Goal: Information Seeking & Learning: Learn about a topic

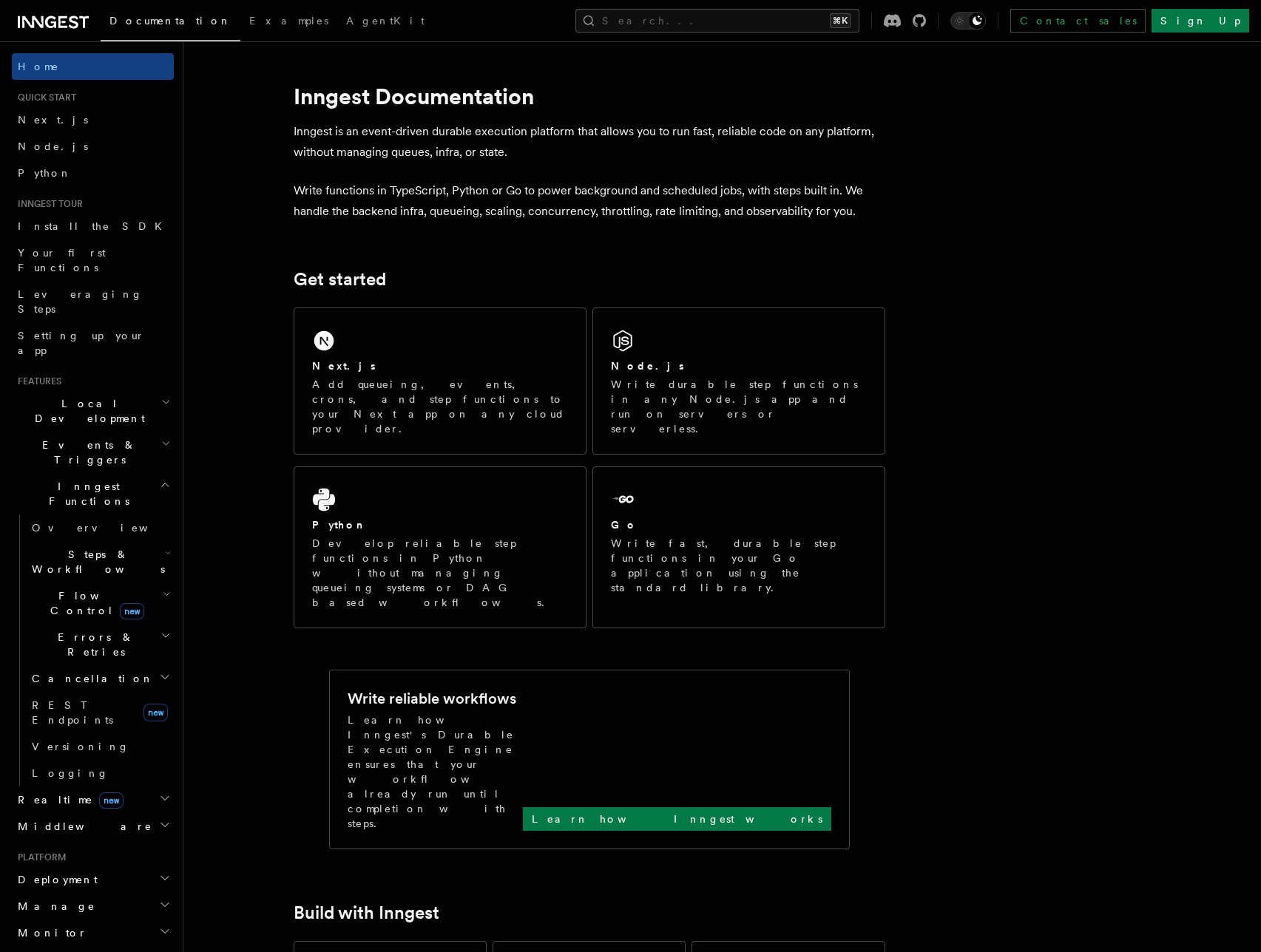
click at [64, 588] on span "Flow Control new" at bounding box center [94, 603] width 137 height 30
click at [83, 547] on span "Steps & Workflows" at bounding box center [96, 561] width 139 height 30
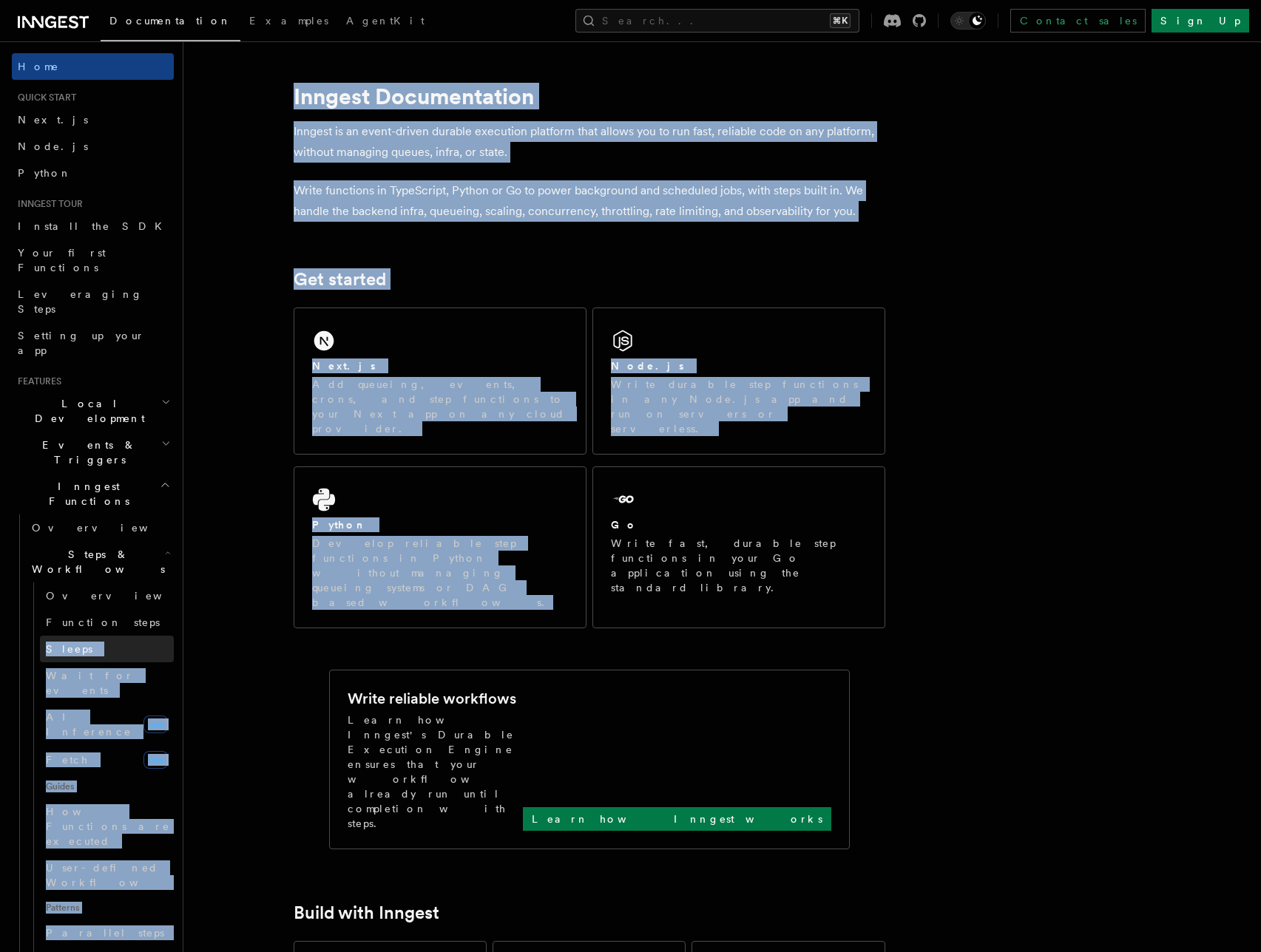
drag, startPoint x: 182, startPoint y: 535, endPoint x: 64, endPoint y: 543, distance: 118.3
click at [182, 549] on header "Search... Documentation Examples AgentKit Home Quick start Next.js Node.js Pyth…" at bounding box center [92, 497] width 183 height 911
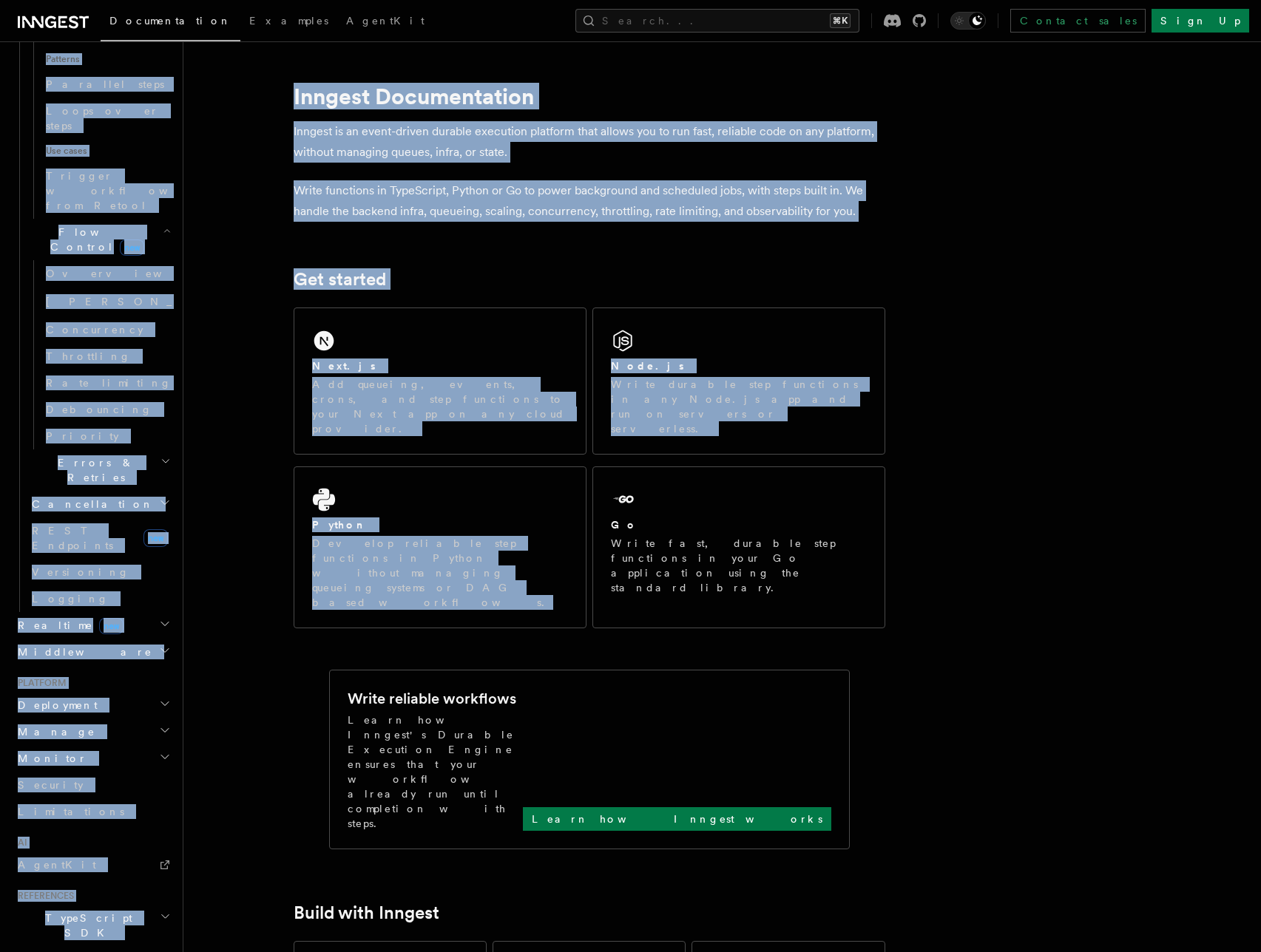
scroll to position [553, 0]
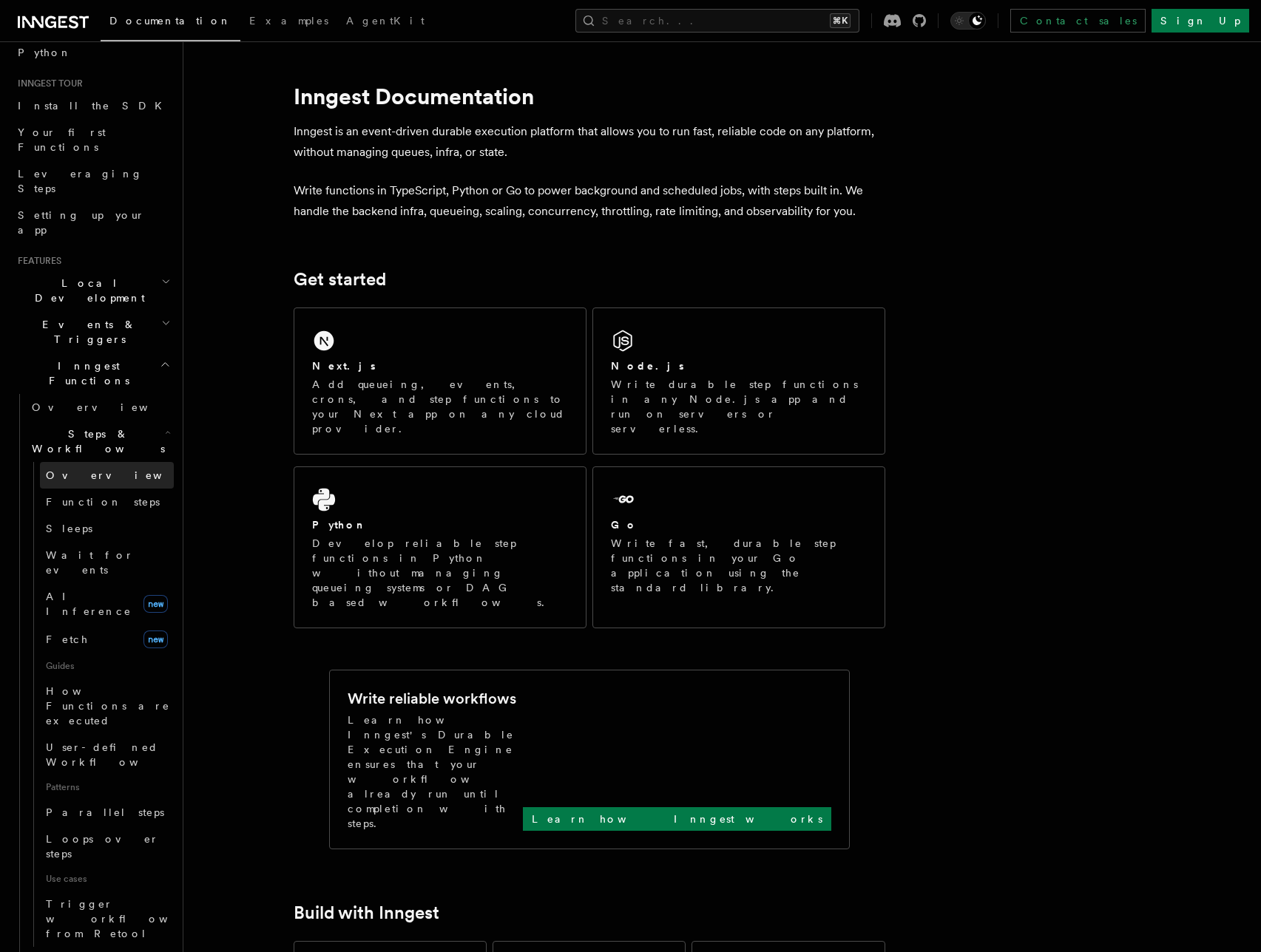
scroll to position [101, 0]
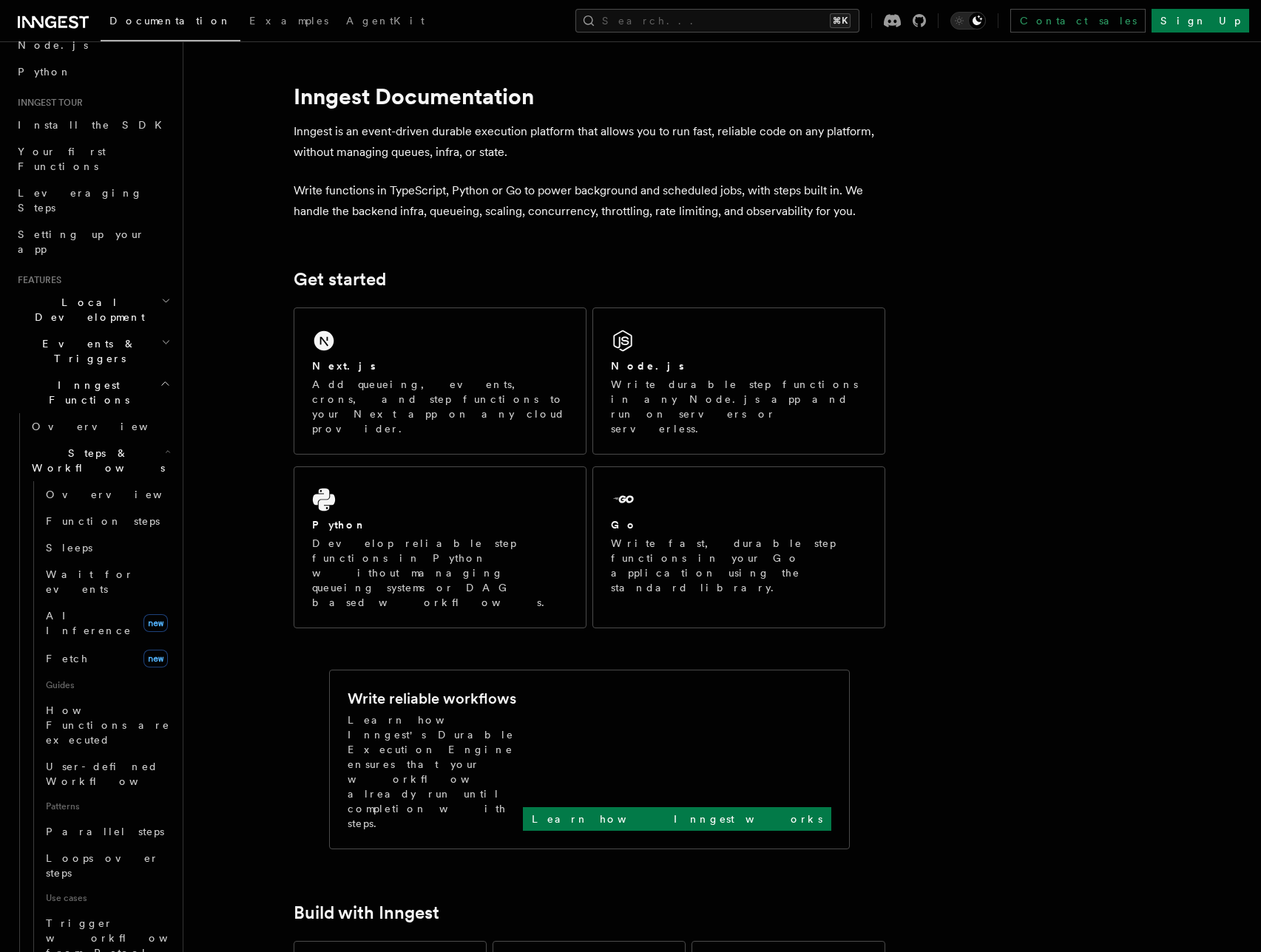
click at [107, 330] on h2 "Events & Triggers" at bounding box center [93, 350] width 162 height 41
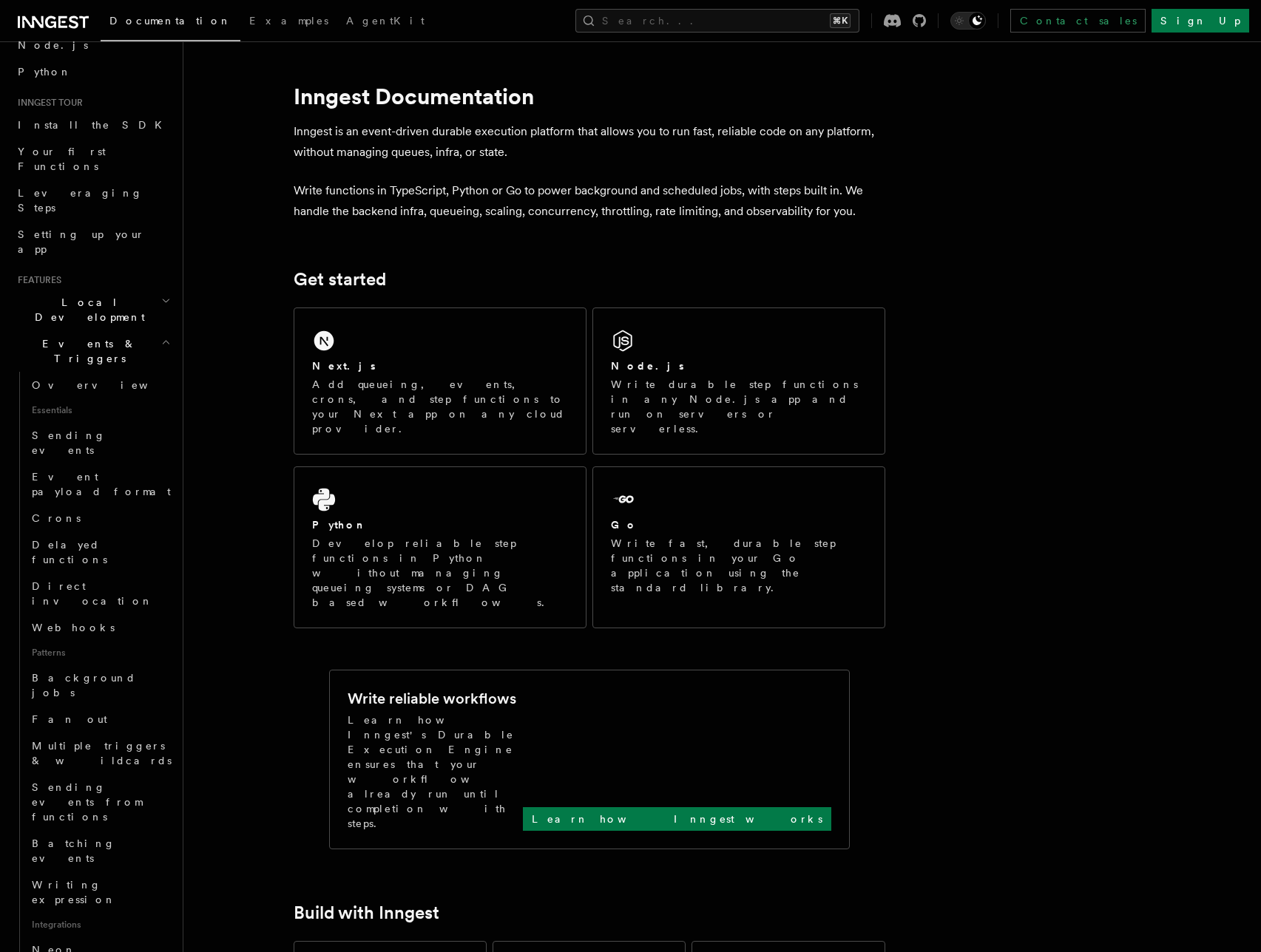
click at [65, 532] on link "Delayed functions" at bounding box center [99, 552] width 148 height 41
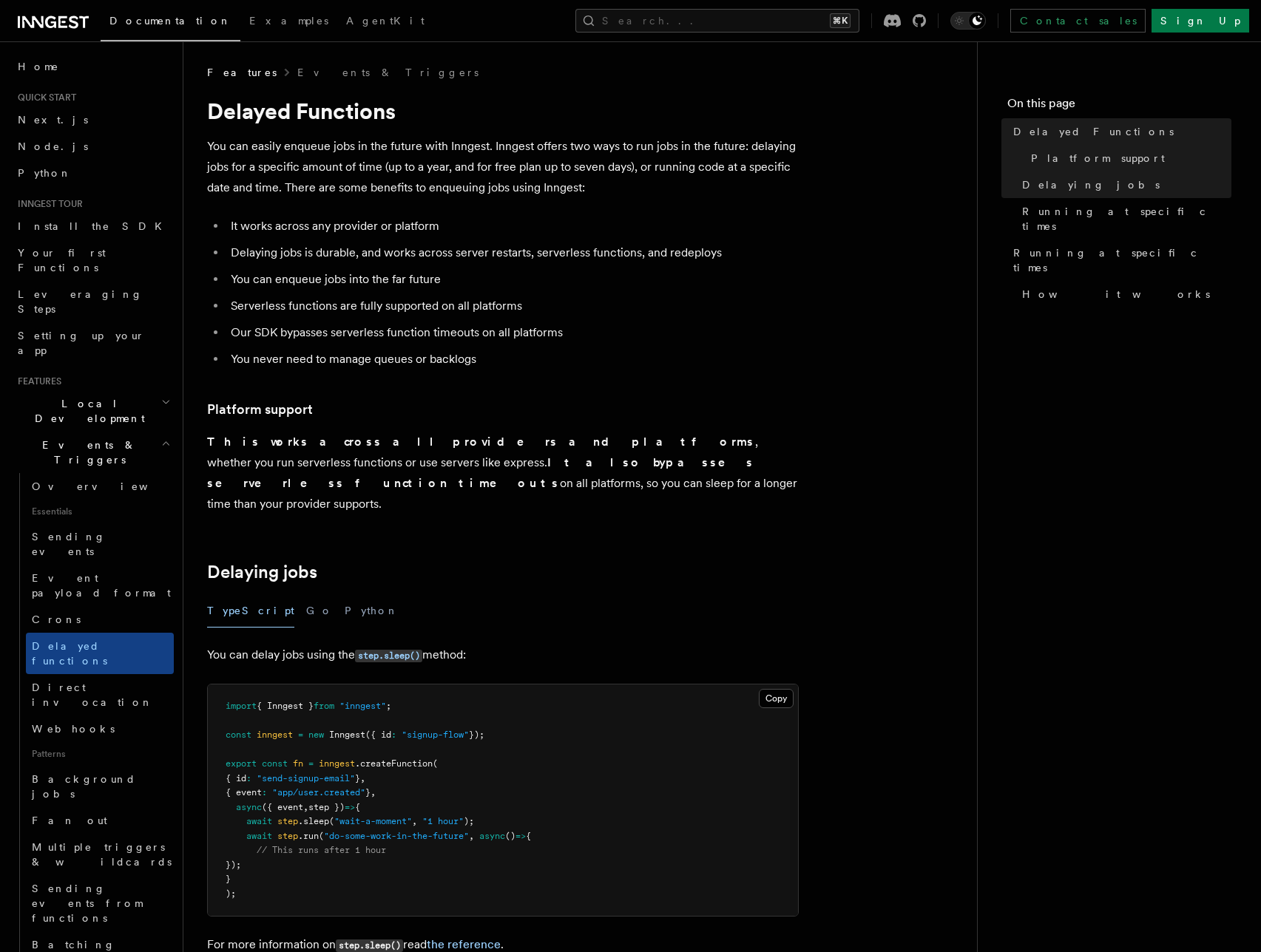
click at [602, 595] on div "TypeScript Go Python" at bounding box center [503, 611] width 592 height 33
drag, startPoint x: 270, startPoint y: 805, endPoint x: 536, endPoint y: 798, distance: 266.1
click at [536, 798] on pre "import { Inngest } from "inngest" ; const inngest = new Inngest ({ id : "signup…" at bounding box center [503, 800] width 590 height 231
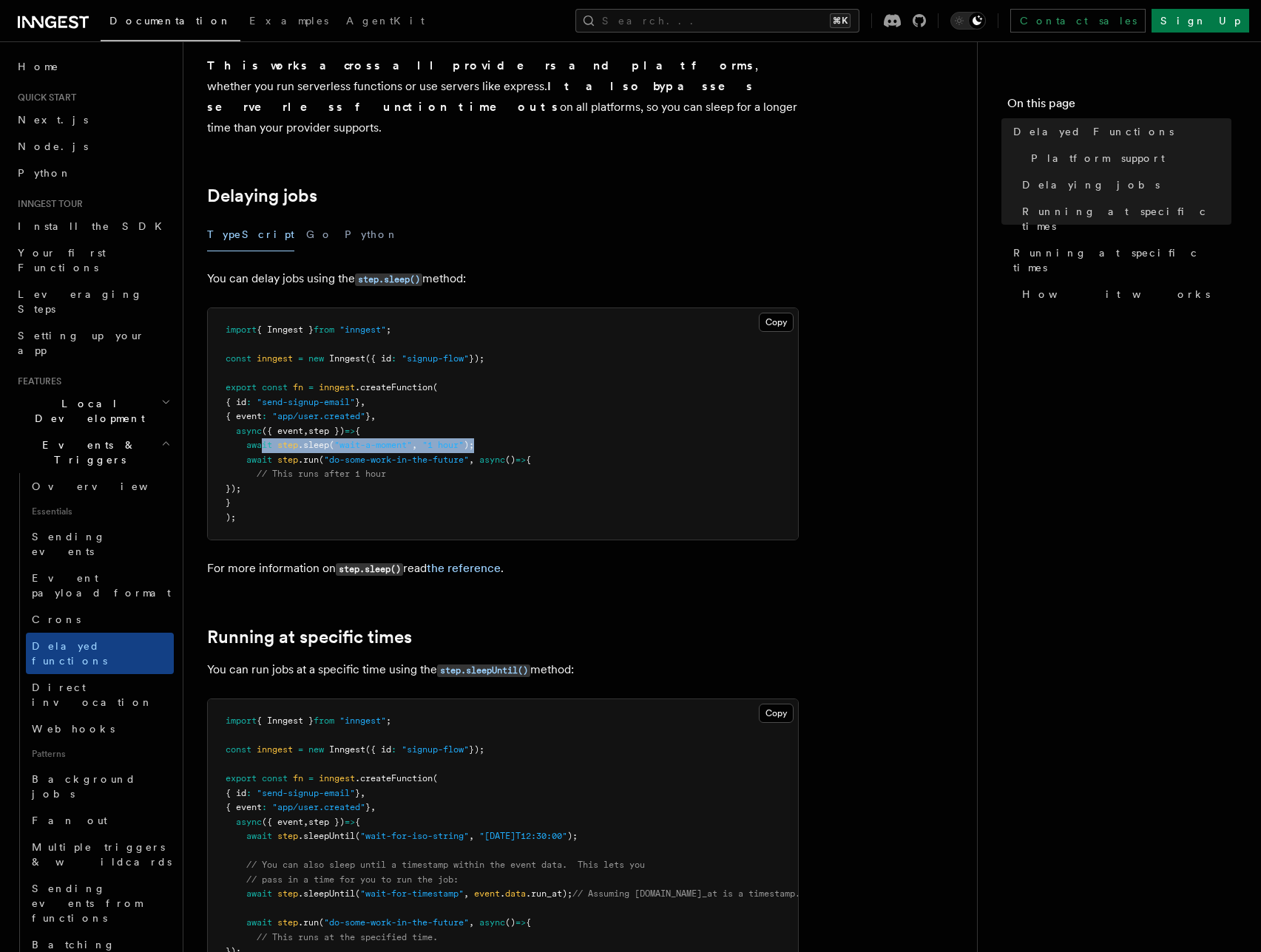
scroll to position [460, 0]
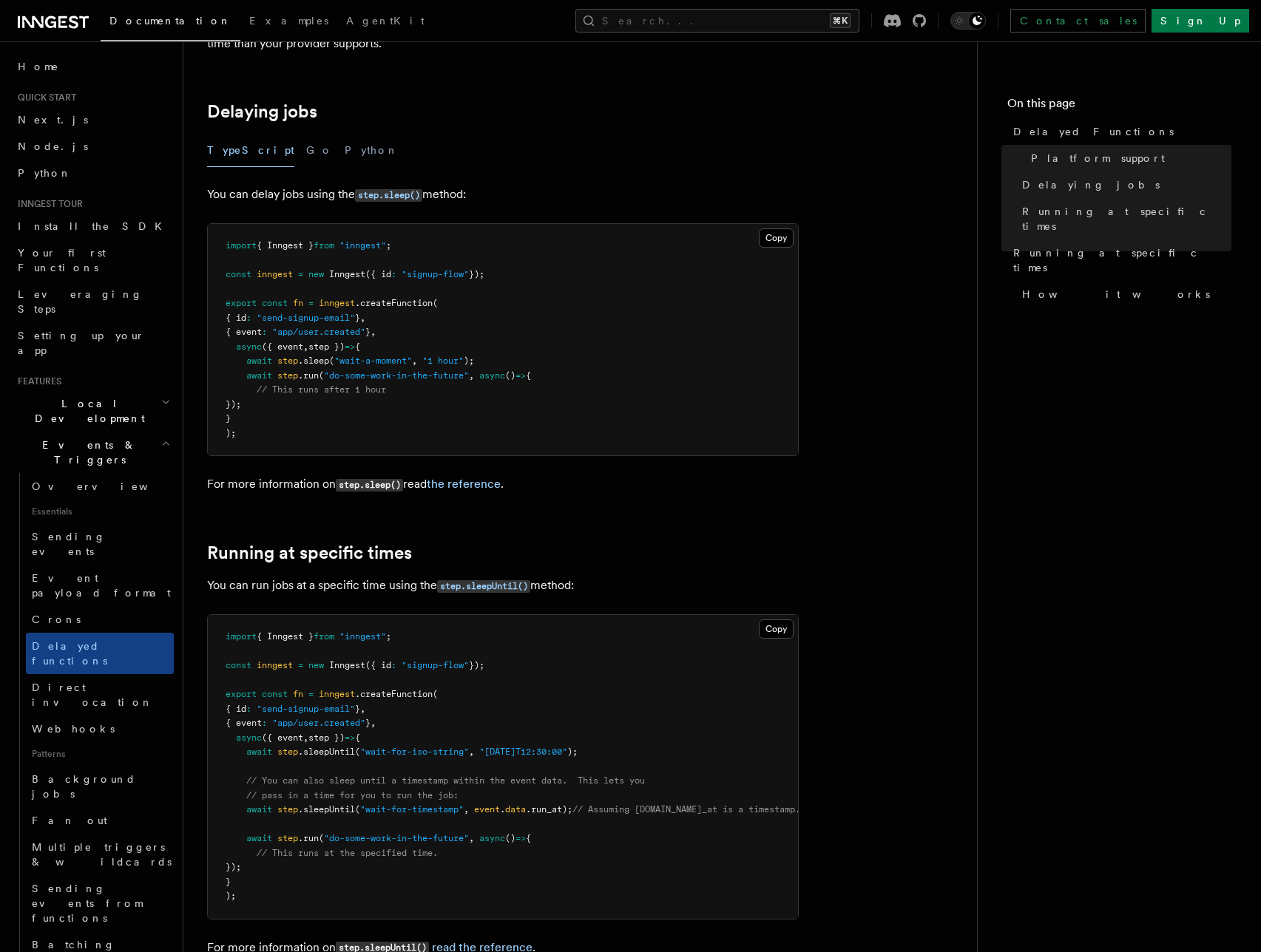
click at [331, 747] on span ".sleepUntil" at bounding box center [327, 751] width 57 height 11
drag, startPoint x: 647, startPoint y: 730, endPoint x: 648, endPoint y: 719, distance: 11.0
click at [648, 719] on pre "import { Inngest } from "inngest" ; const inngest = new Inngest ({ id : "signup…" at bounding box center [503, 767] width 590 height 304
click at [631, 776] on pre "import { Inngest } from "inngest" ; const inngest = new Inngest ({ id : "signup…" at bounding box center [503, 767] width 590 height 304
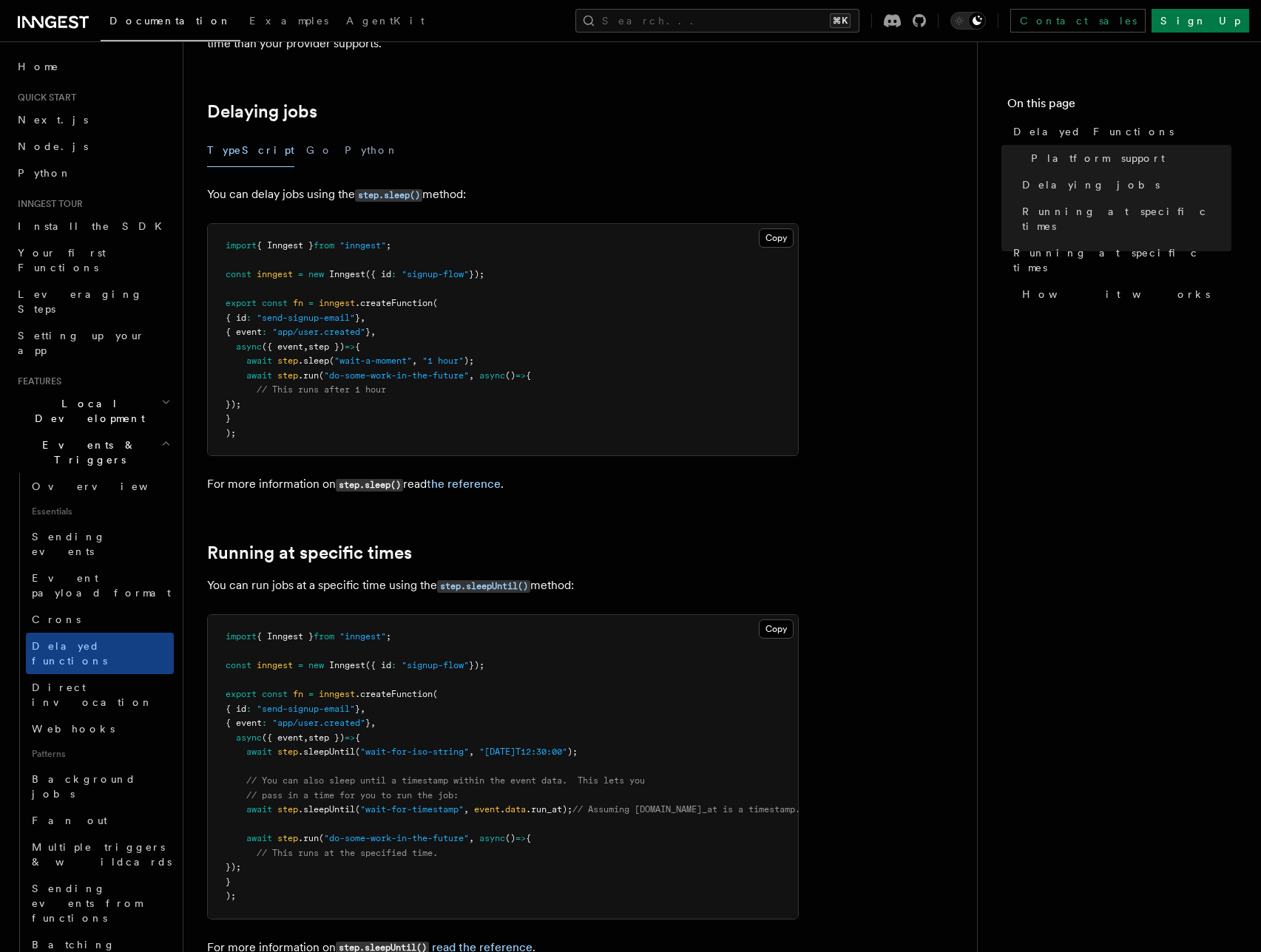
click at [551, 805] on span ".run_at);" at bounding box center [549, 810] width 47 height 11
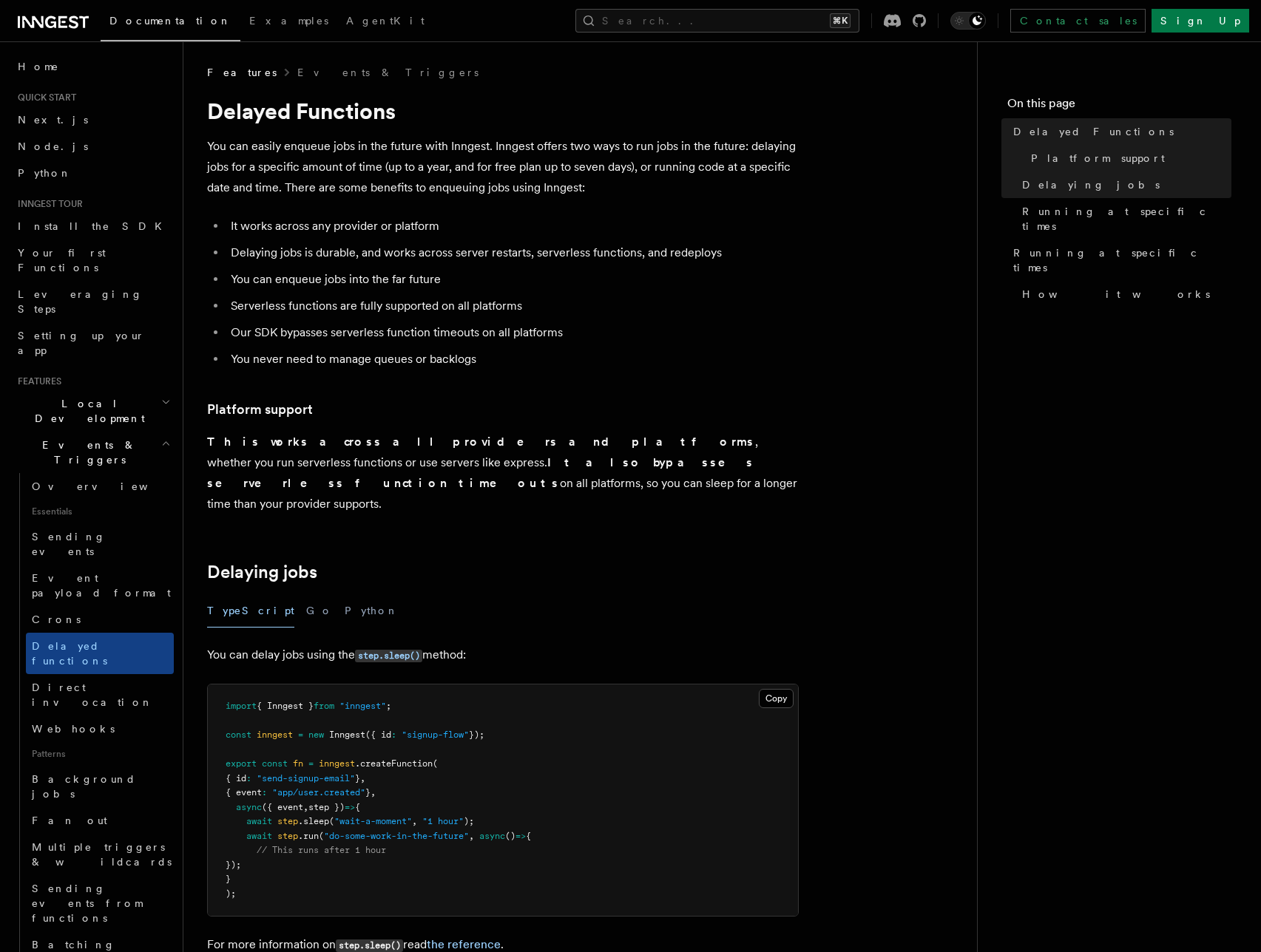
scroll to position [34, 0]
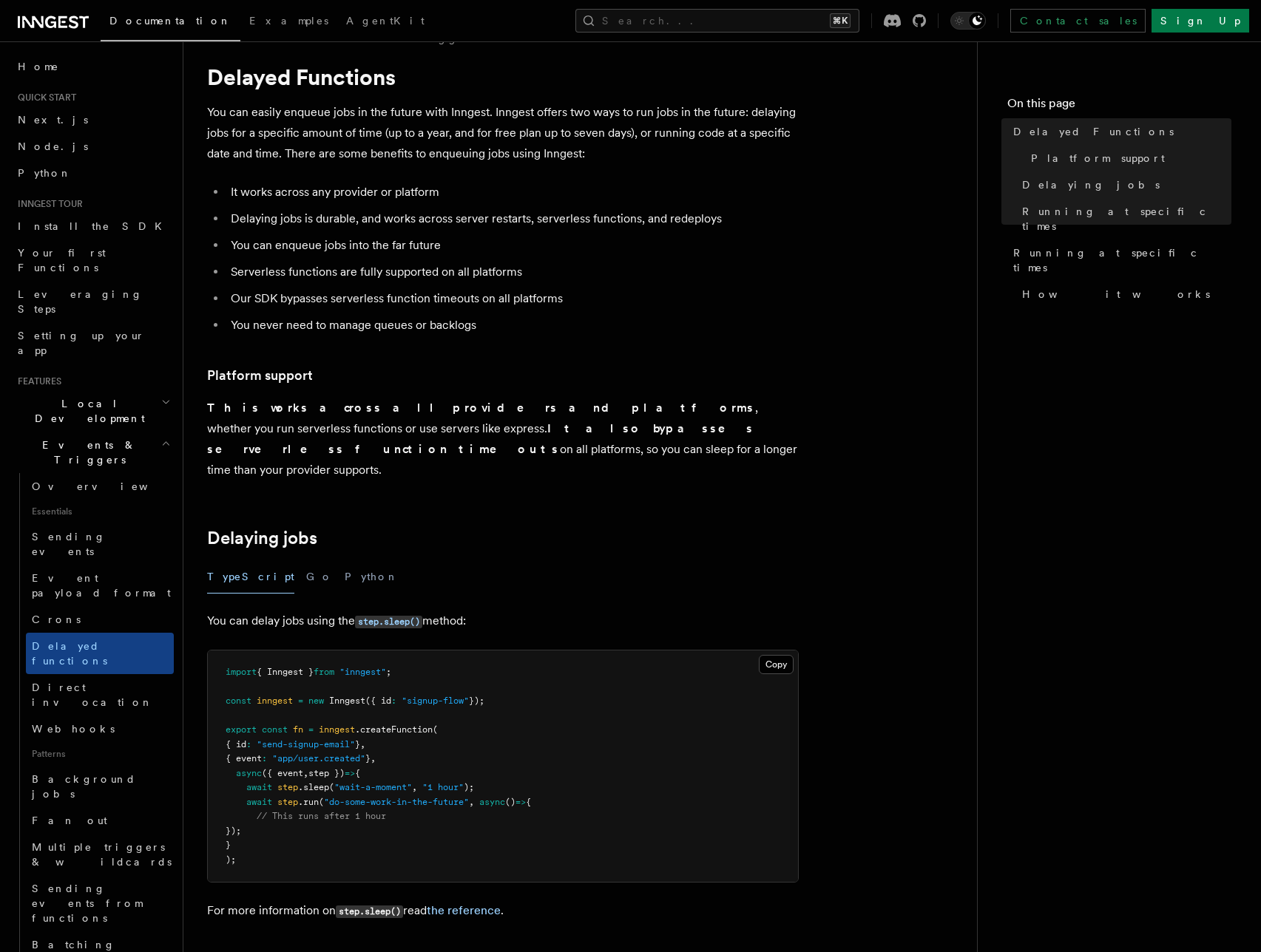
drag, startPoint x: 471, startPoint y: 707, endPoint x: 481, endPoint y: 751, distance: 45.1
click at [481, 751] on pre "import { Inngest } from "inngest" ; const inngest = new Inngest ({ id : "signup…" at bounding box center [503, 767] width 590 height 231
drag, startPoint x: 503, startPoint y: 762, endPoint x: 501, endPoint y: 754, distance: 8.2
click at [501, 754] on pre "import { Inngest } from "inngest" ; const inngest = new Inngest ({ id : "signup…" at bounding box center [503, 767] width 590 height 231
click at [520, 766] on pre "import { Inngest } from "inngest" ; const inngest = new Inngest ({ id : "signup…" at bounding box center [503, 767] width 590 height 231
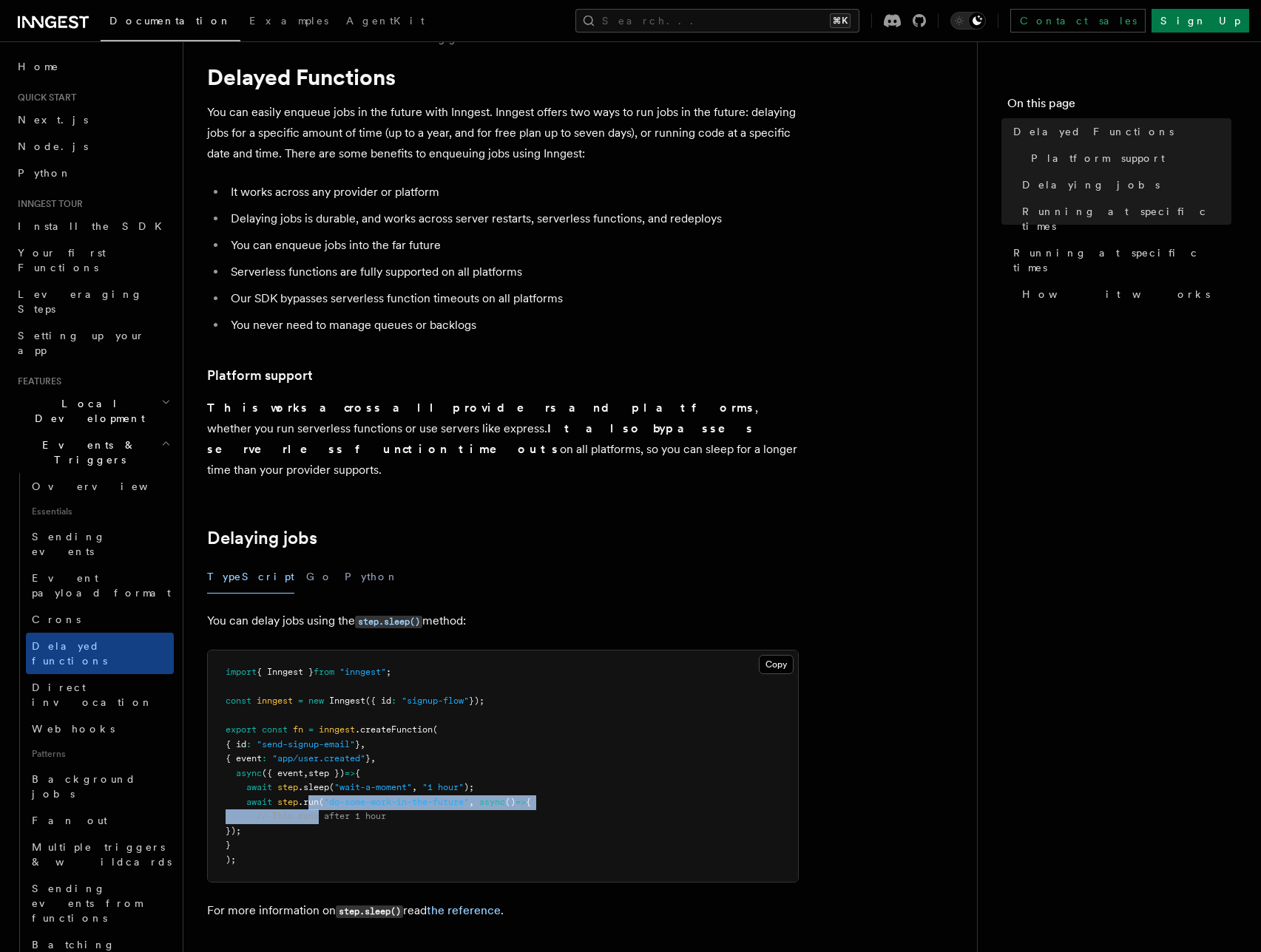
drag, startPoint x: 311, startPoint y: 785, endPoint x: 320, endPoint y: 803, distance: 20.1
click at [320, 803] on pre "import { Inngest } from "inngest" ; const inngest = new Inngest ({ id : "signup…" at bounding box center [503, 767] width 590 height 231
drag, startPoint x: 429, startPoint y: 768, endPoint x: 469, endPoint y: 770, distance: 40.0
click at [464, 782] on span ""1 hour"" at bounding box center [442, 787] width 41 height 11
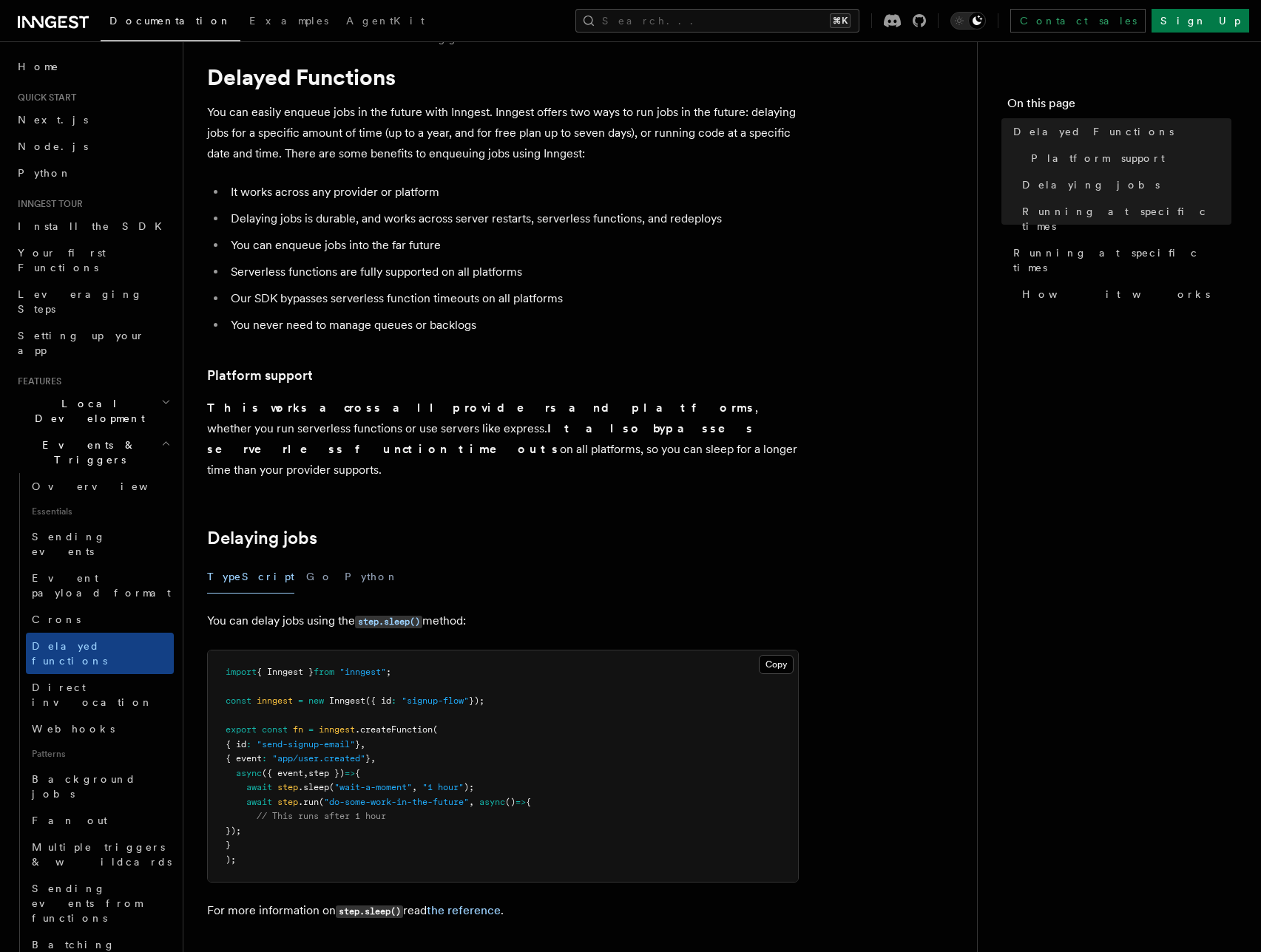
click at [515, 795] on pre "import { Inngest } from "inngest" ; const inngest = new Inngest ({ id : "signup…" at bounding box center [503, 767] width 590 height 231
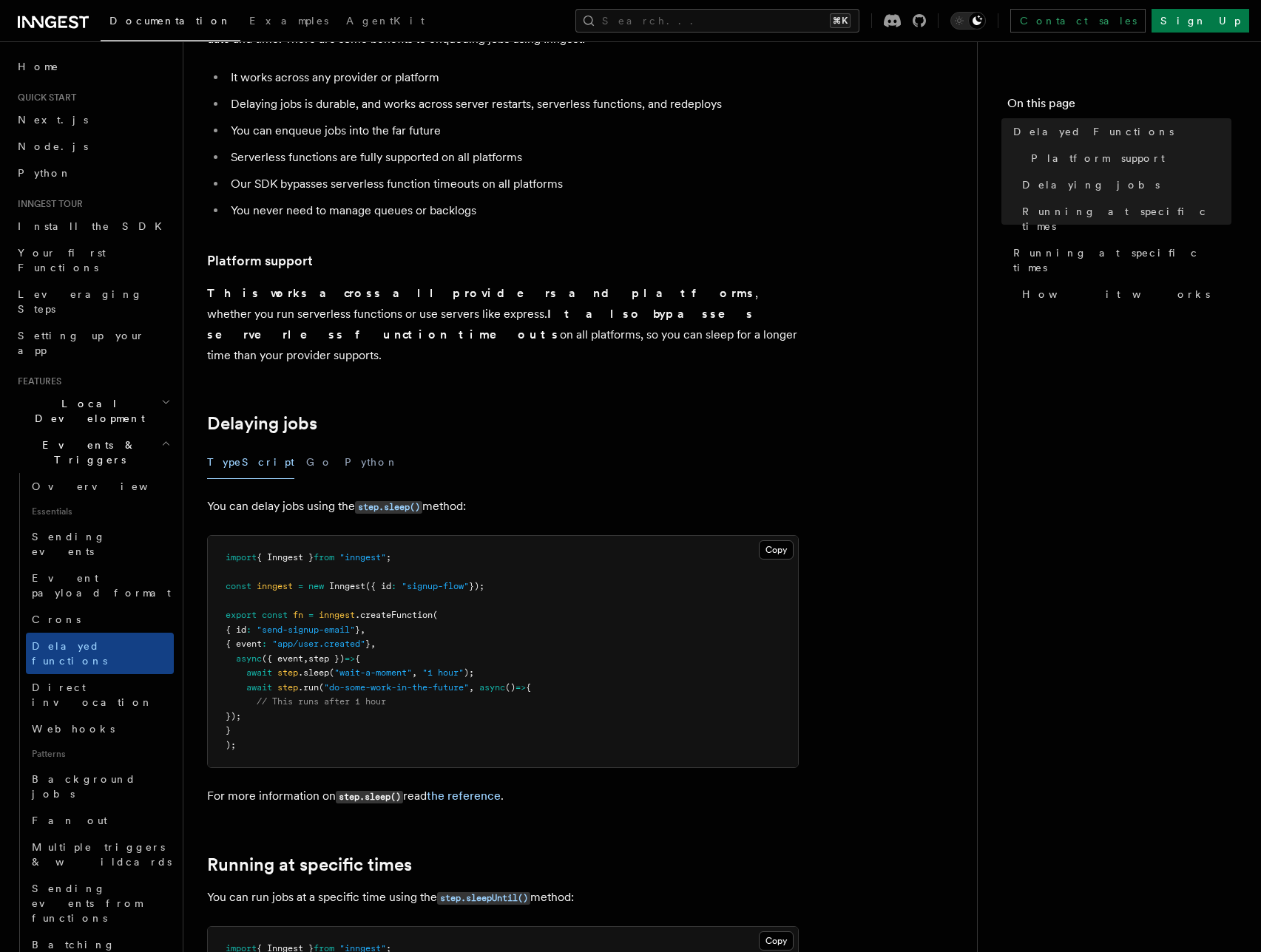
scroll to position [296, 0]
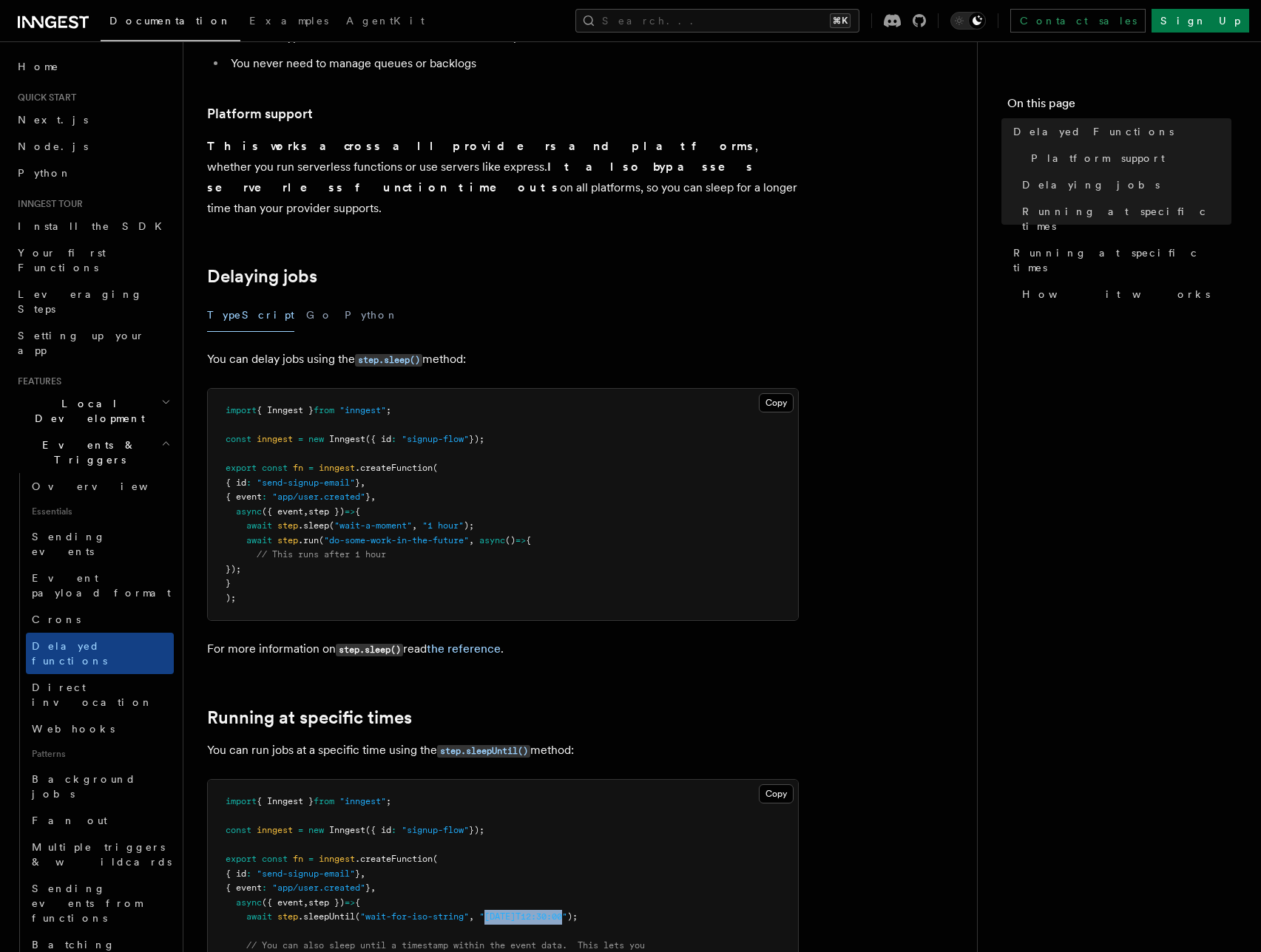
drag, startPoint x: 490, startPoint y: 892, endPoint x: 572, endPoint y: 892, distance: 82.0
click at [567, 912] on span ""[DATE]T12:30:00"" at bounding box center [524, 917] width 88 height 11
drag, startPoint x: 433, startPoint y: 508, endPoint x: 473, endPoint y: 510, distance: 40.0
click at [472, 520] on span "await step .sleep ( "wait-a-moment" , "1 hour" );" at bounding box center [350, 525] width 248 height 11
click at [569, 740] on p "You can run jobs at a specific time using the step.sleepUntil() method:" at bounding box center [503, 751] width 592 height 21
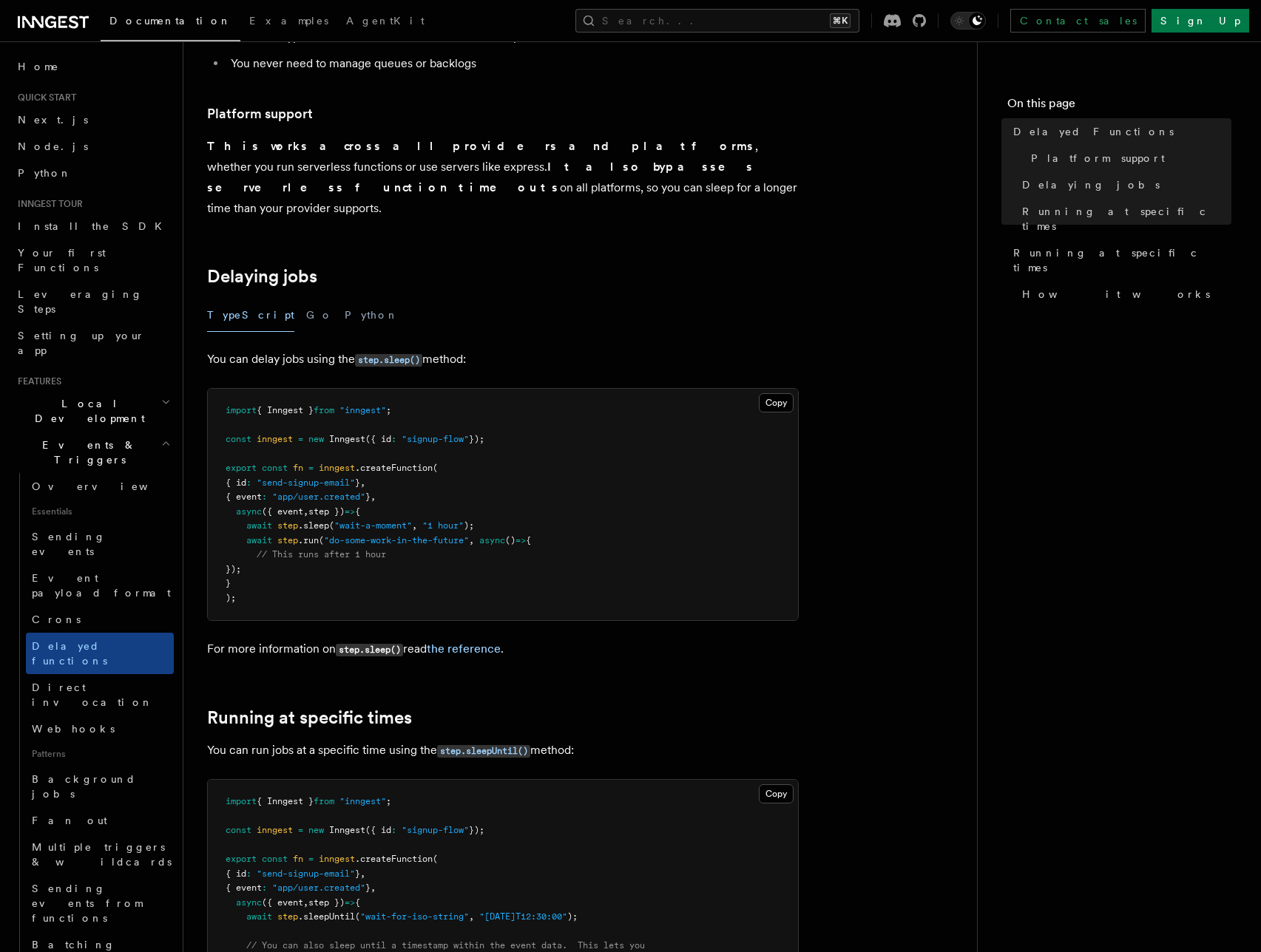
scroll to position [624, 0]
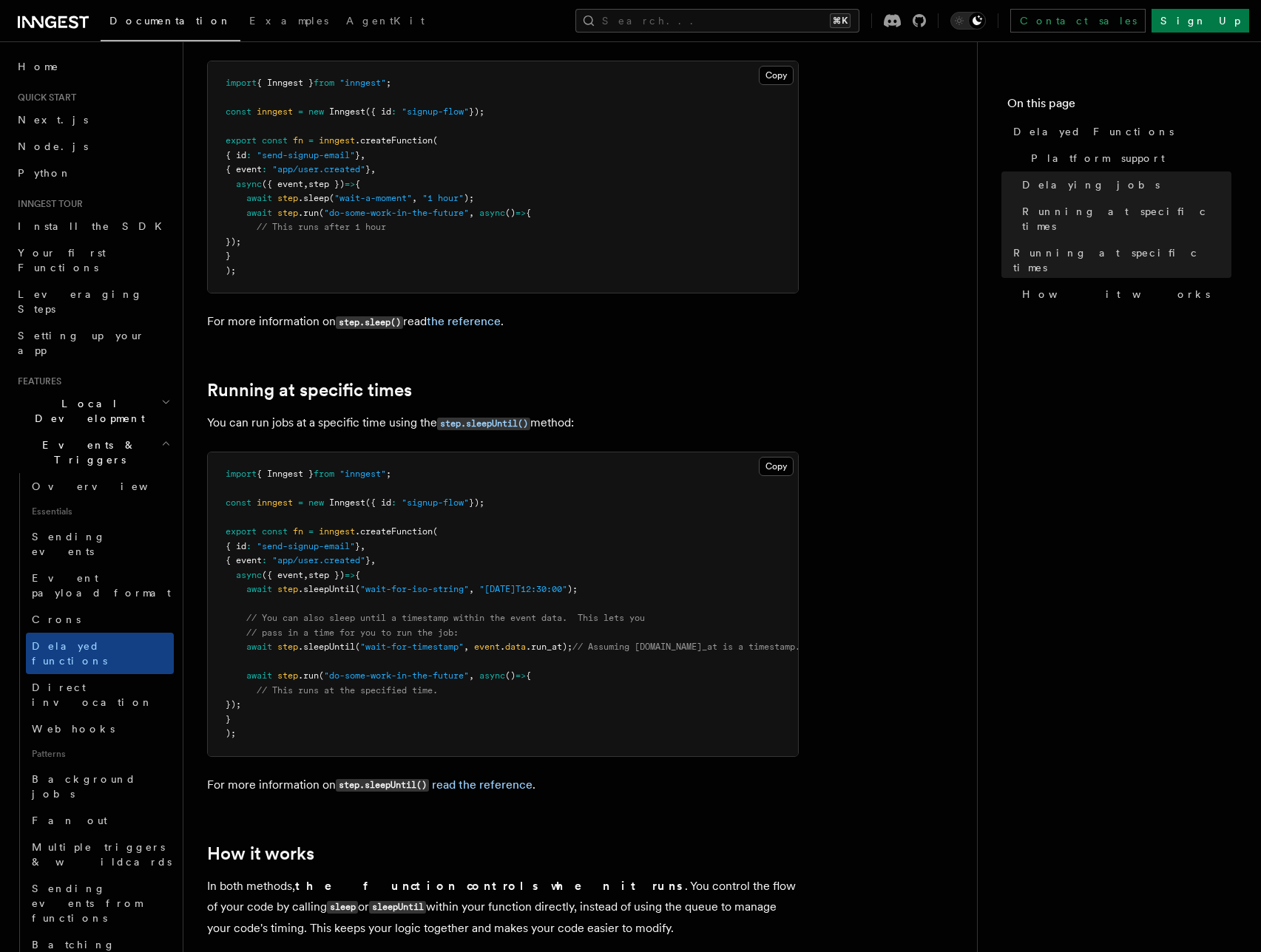
drag, startPoint x: 463, startPoint y: 668, endPoint x: 468, endPoint y: 645, distance: 23.5
click at [468, 645] on pre "import { Inngest } from "inngest" ; const inngest = new Inngest ({ id : "signup…" at bounding box center [503, 604] width 590 height 304
drag, startPoint x: 528, startPoint y: 634, endPoint x: 470, endPoint y: 577, distance: 81.3
click at [528, 634] on pre "import { Inngest } from "inngest" ; const inngest = new Inngest ({ id : "signup…" at bounding box center [503, 604] width 590 height 304
drag, startPoint x: 367, startPoint y: 539, endPoint x: 394, endPoint y: 678, distance: 141.6
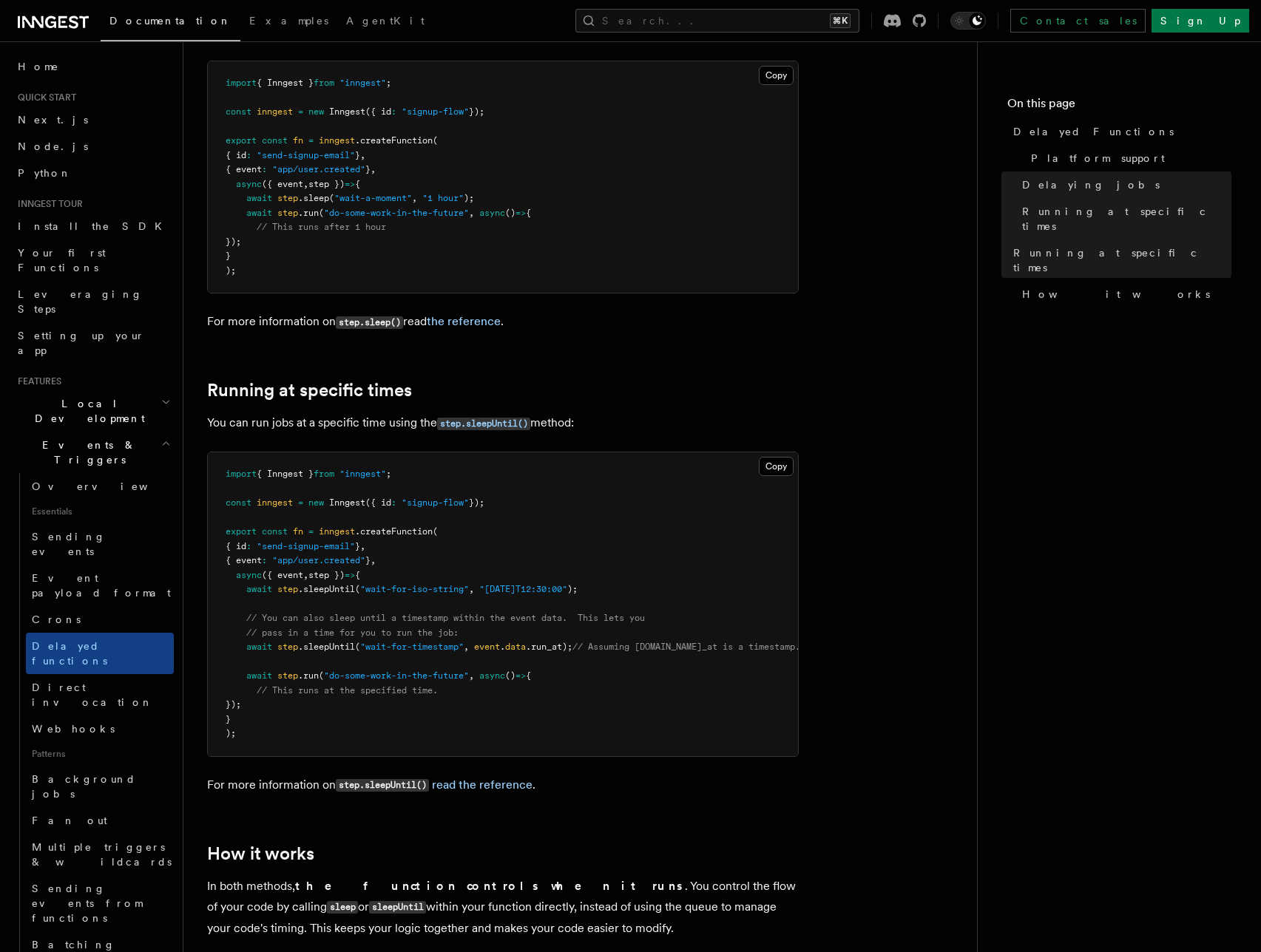
click at [394, 678] on pre "import { Inngest } from "inngest" ; const inngest = new Inngest ({ id : "signup…" at bounding box center [503, 604] width 590 height 304
click at [384, 686] on span "// This runs at the specified time." at bounding box center [348, 690] width 182 height 11
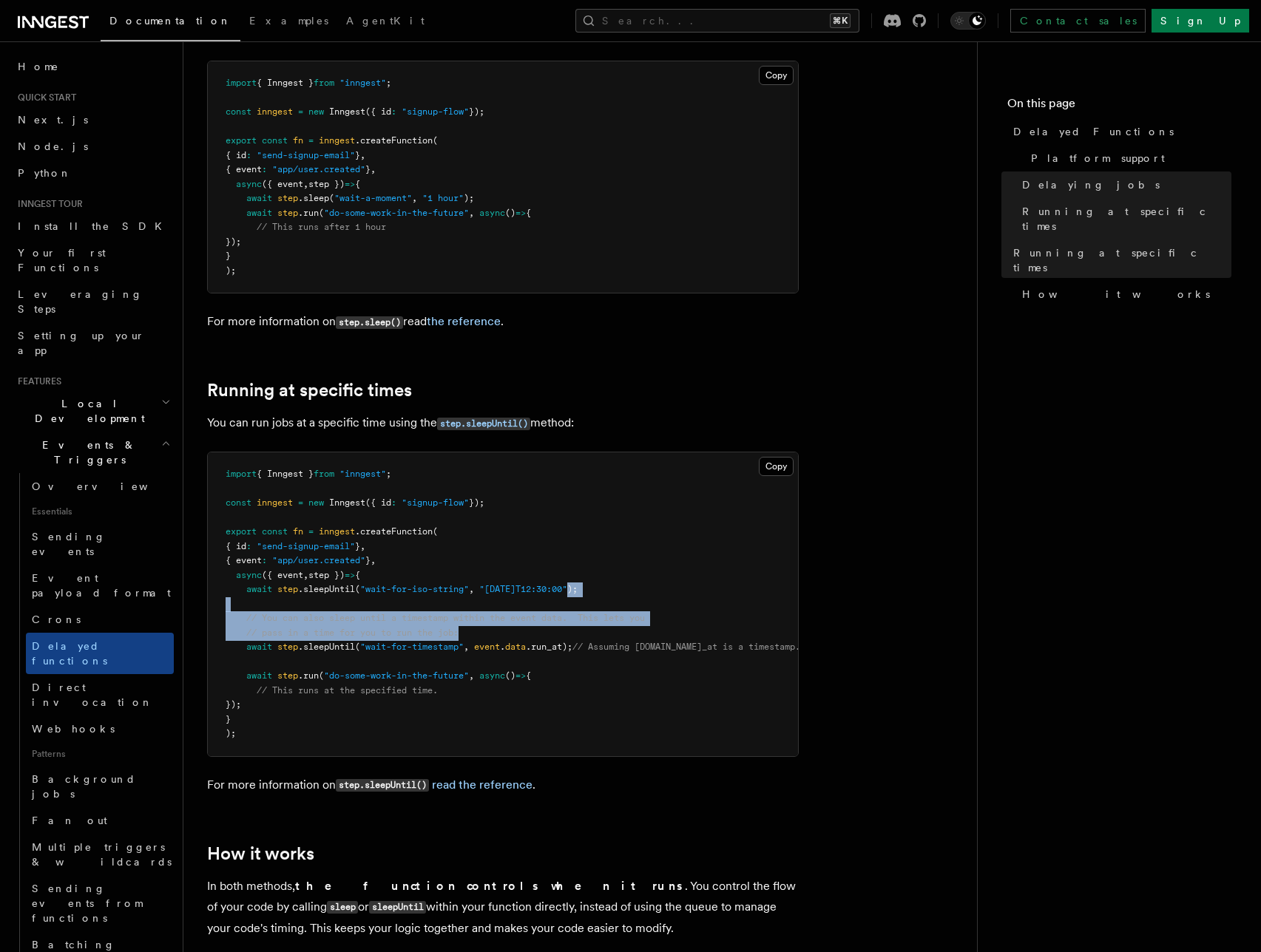
drag, startPoint x: 600, startPoint y: 565, endPoint x: 570, endPoint y: 608, distance: 52.4
click at [570, 609] on pre "import { Inngest } from "inngest" ; const inngest = new Inngest ({ id : "signup…" at bounding box center [503, 604] width 590 height 304
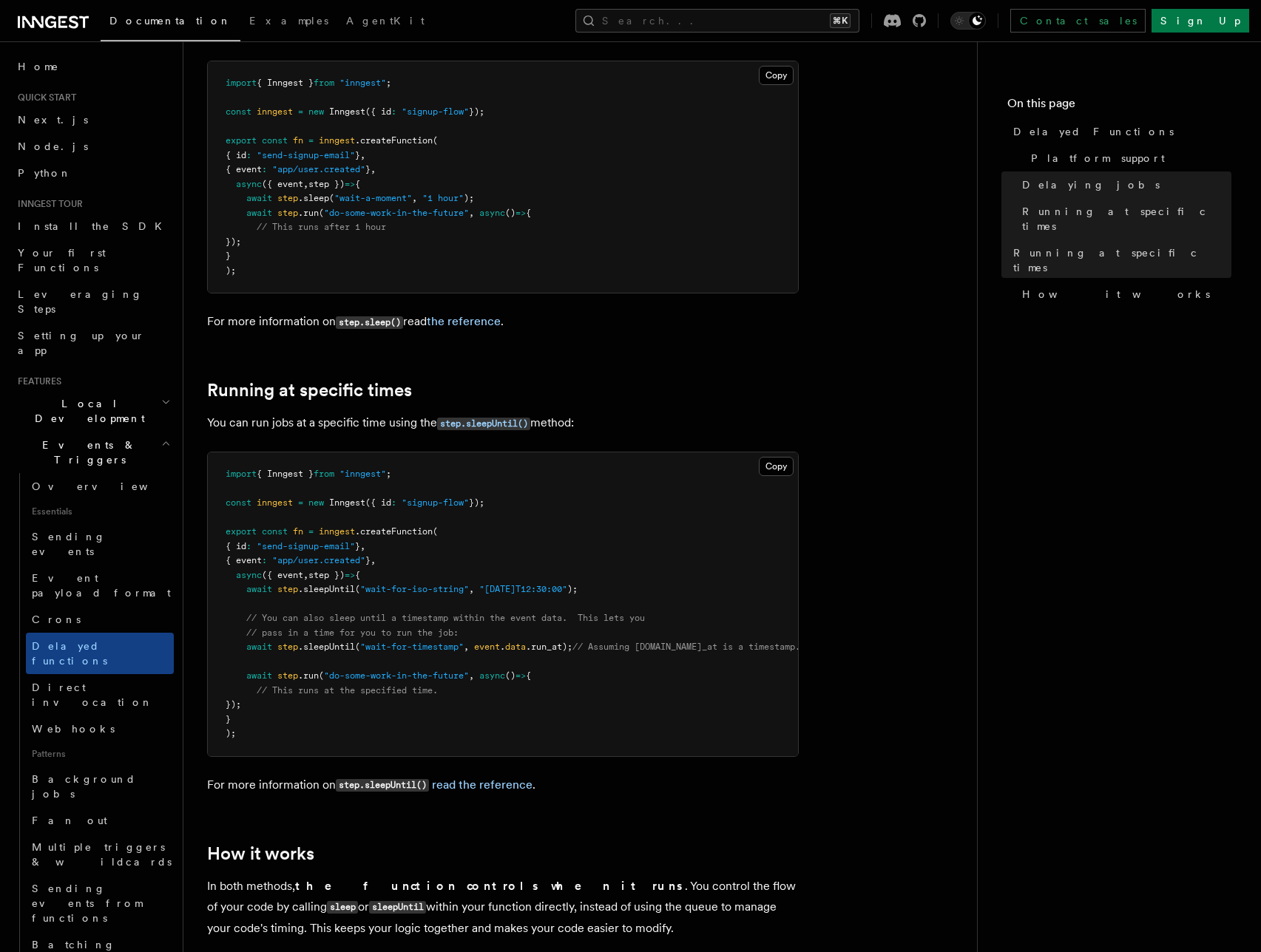
click at [572, 642] on span ".run_at);" at bounding box center [549, 646] width 47 height 11
drag, startPoint x: 319, startPoint y: 569, endPoint x: 494, endPoint y: 576, distance: 175.1
click at [494, 576] on pre "import { Inngest } from "inngest" ; const inngest = new Inngest ({ id : "signup…" at bounding box center [503, 604] width 590 height 304
drag, startPoint x: 496, startPoint y: 574, endPoint x: 364, endPoint y: 563, distance: 132.5
click at [362, 562] on pre "import { Inngest } from "inngest" ; const inngest = new Inngest ({ id : "signup…" at bounding box center [503, 604] width 590 height 304
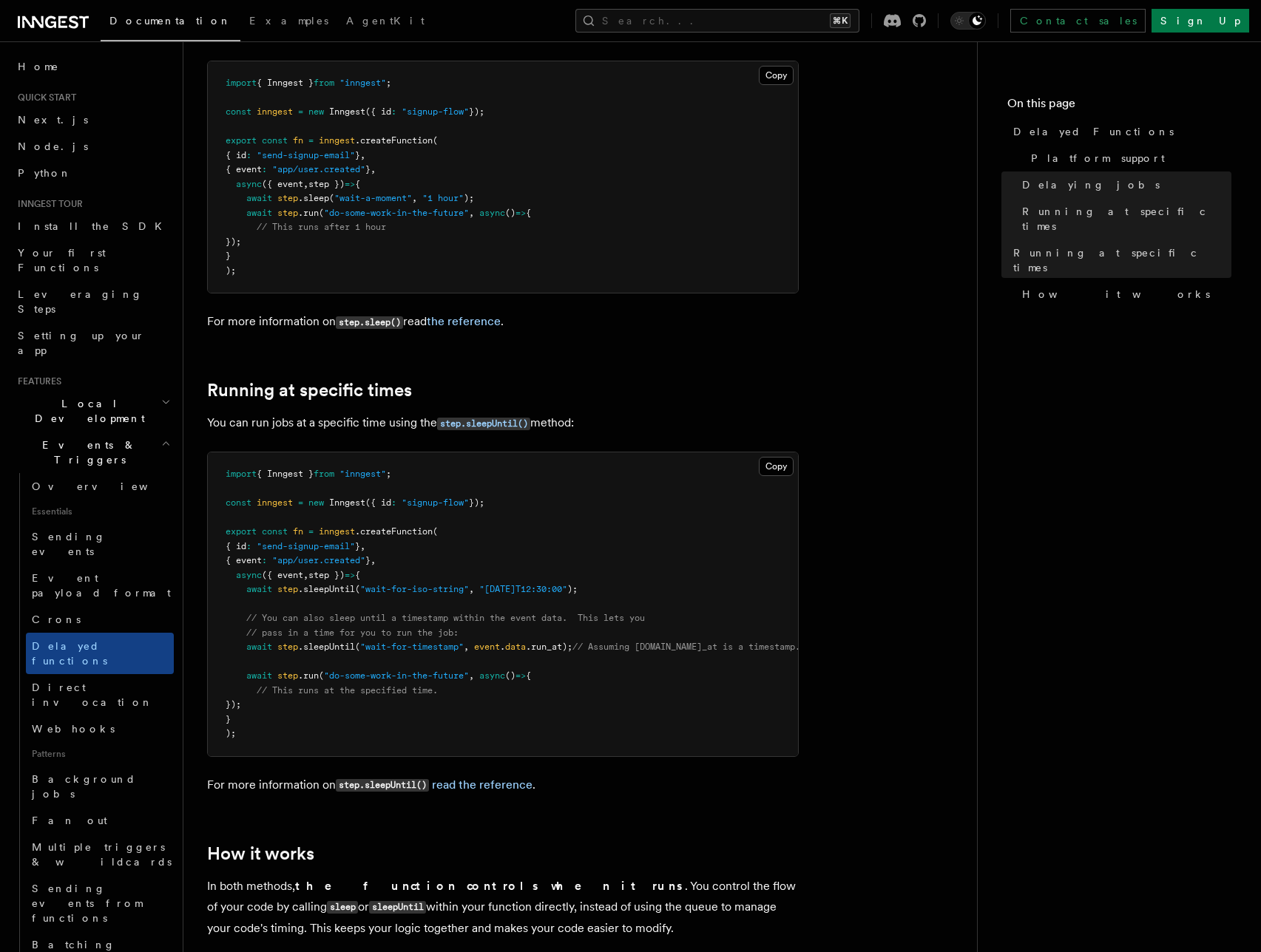
click at [378, 618] on pre "import { Inngest } from "inngest" ; const inngest = new Inngest ({ id : "signup…" at bounding box center [503, 604] width 590 height 304
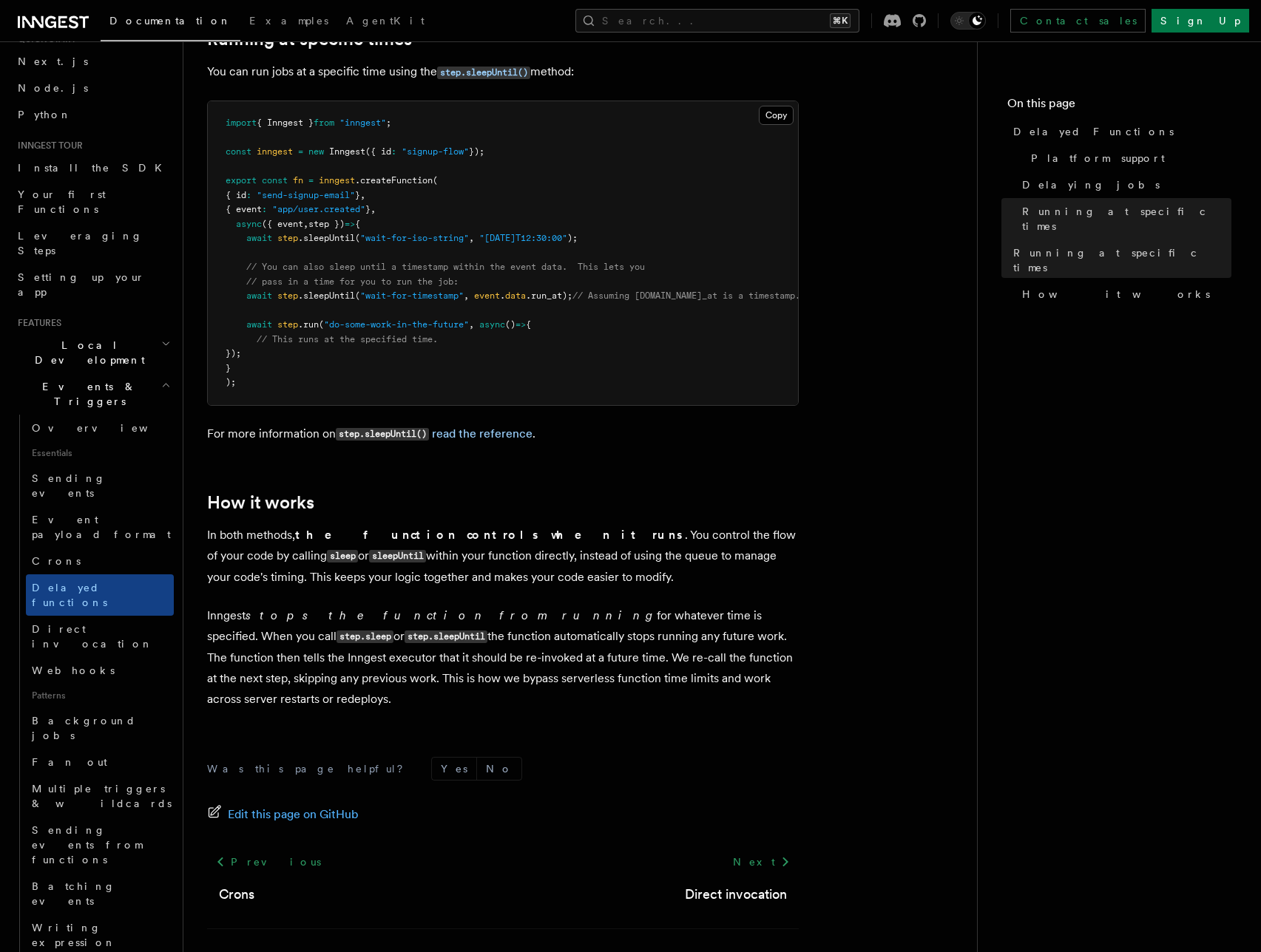
scroll to position [119, 0]
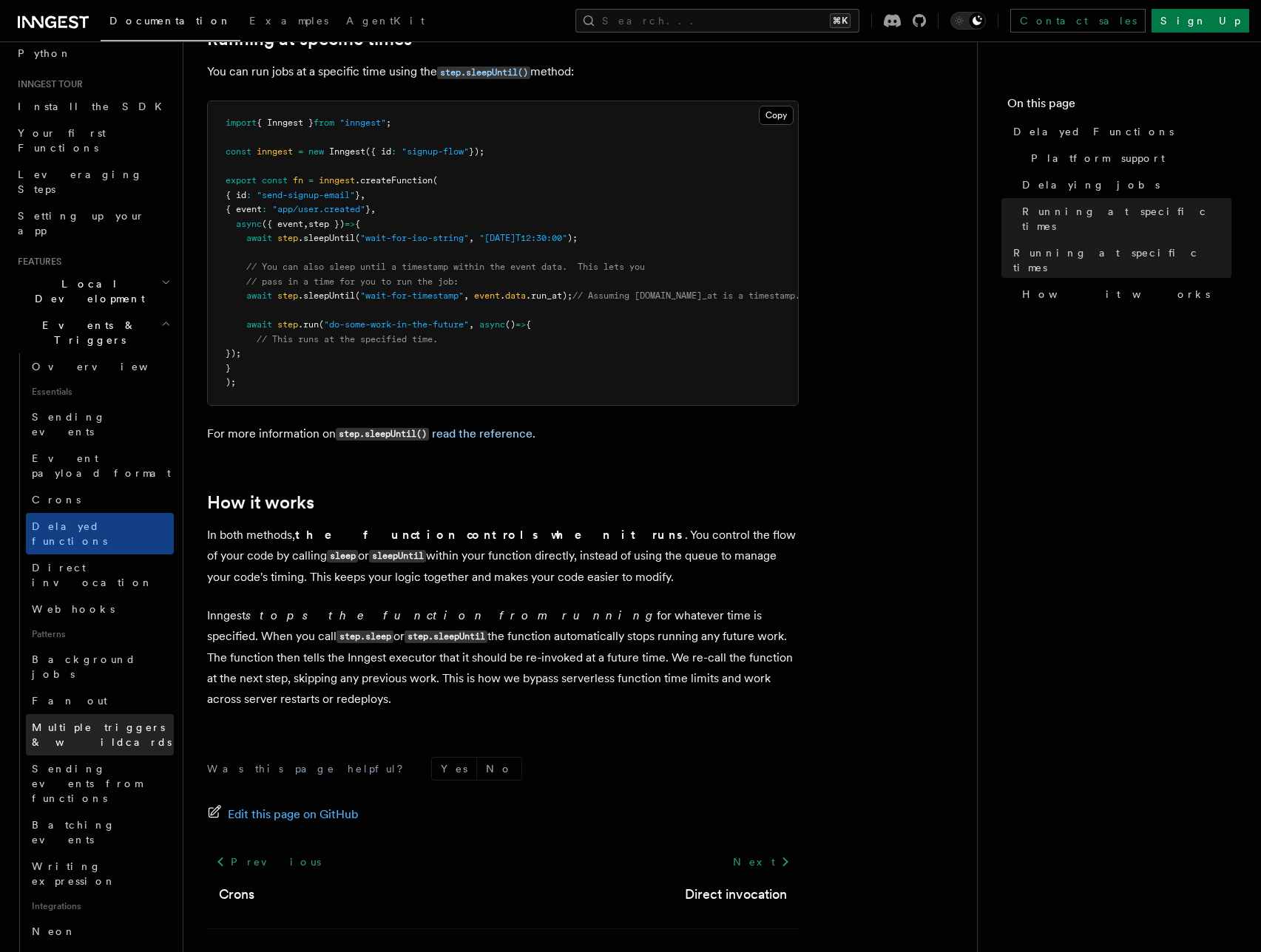
click at [80, 720] on span "Multiple triggers & wildcards" at bounding box center [102, 734] width 142 height 30
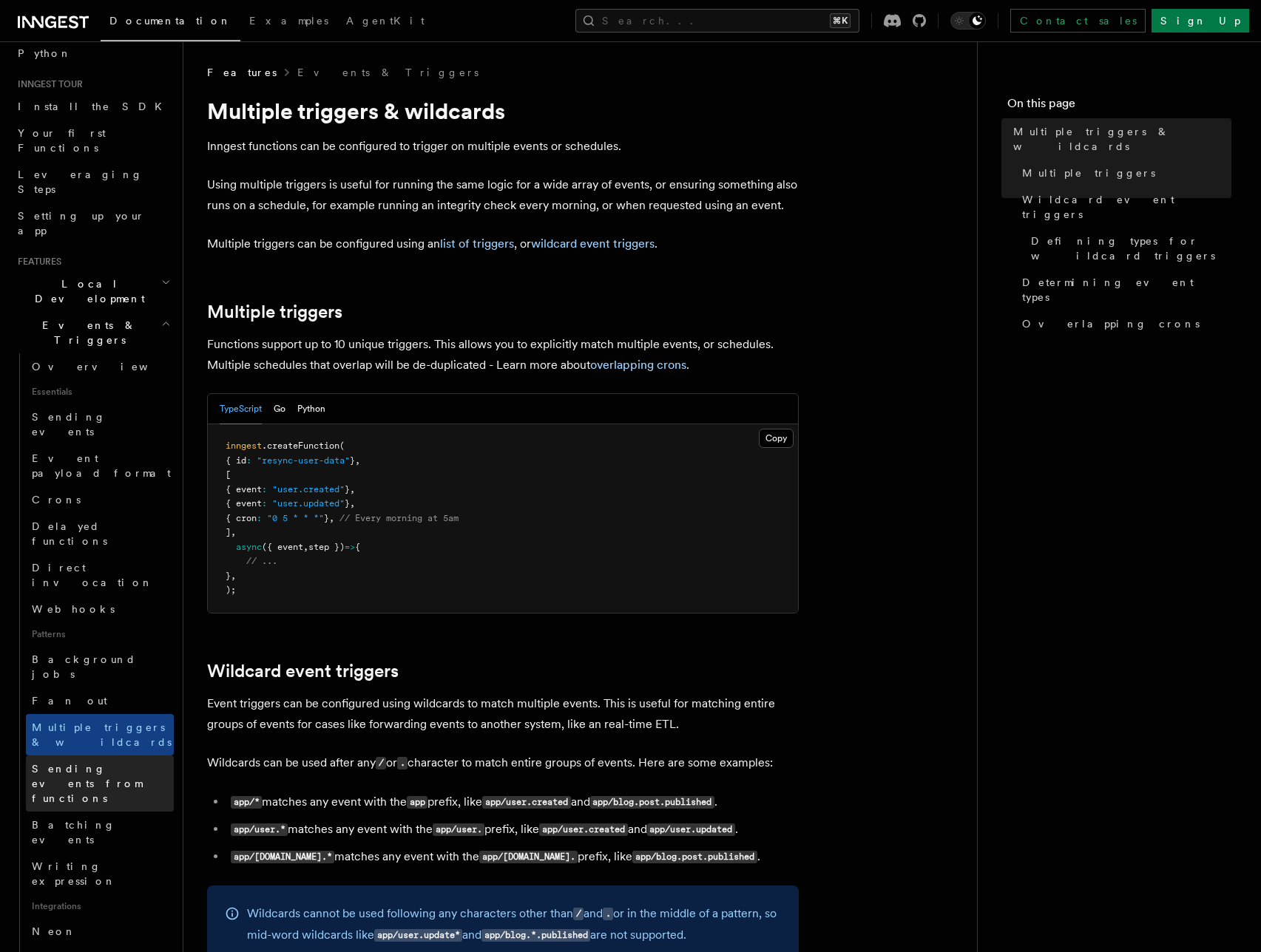
click at [107, 763] on span "Sending events from functions" at bounding box center [86, 783] width 110 height 41
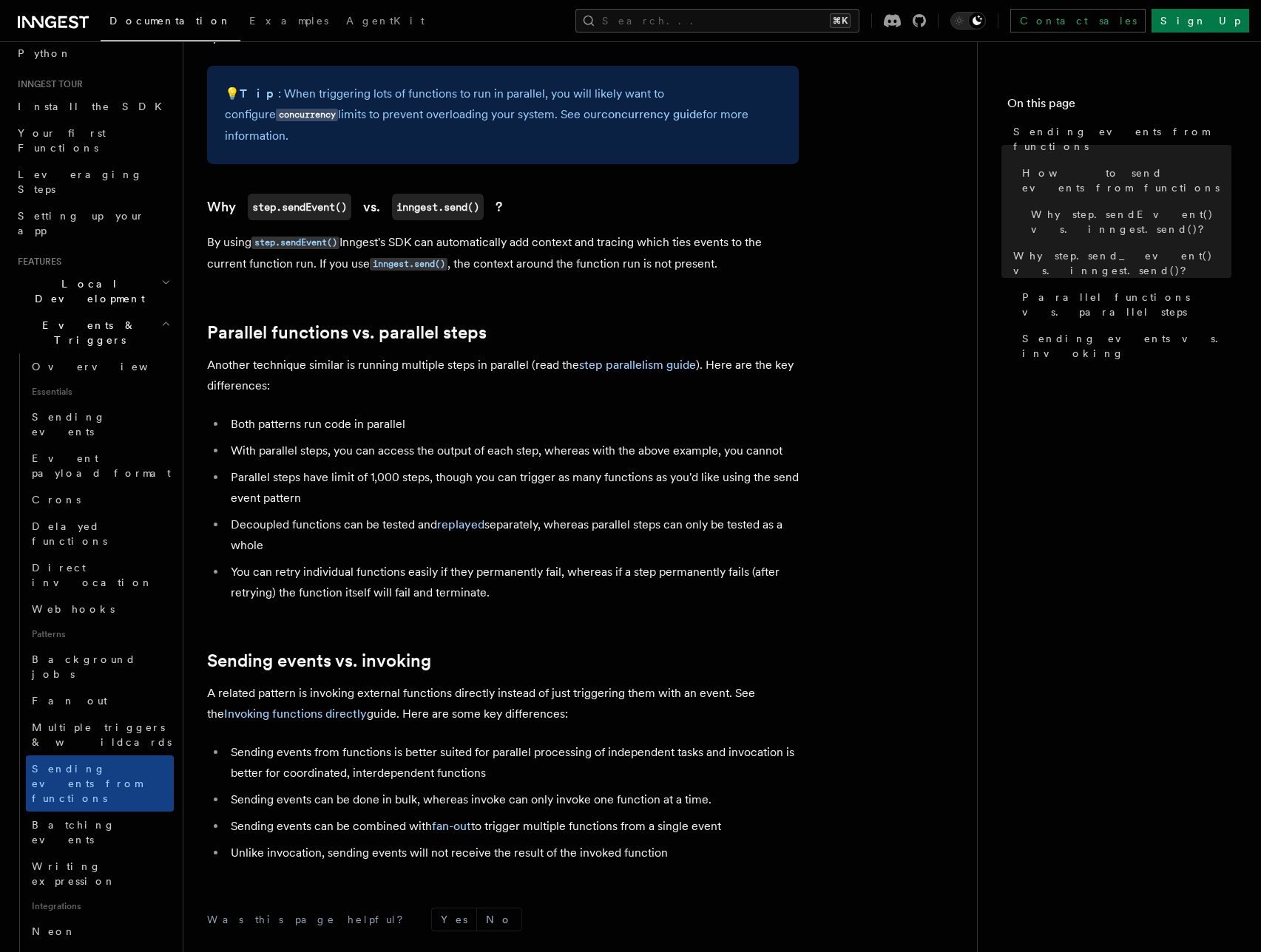
scroll to position [1709, 0]
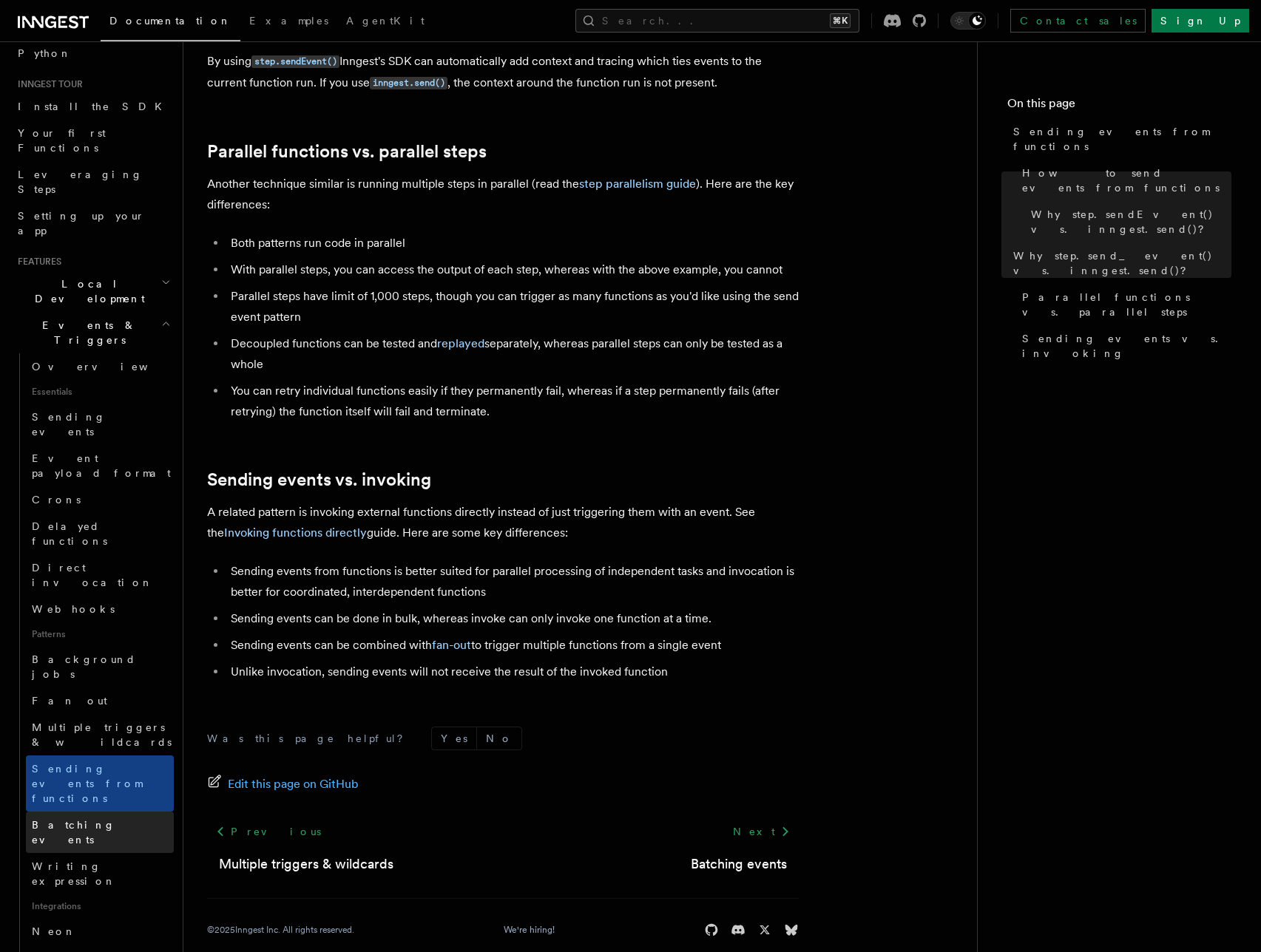
click at [90, 819] on span "Batching events" at bounding box center [74, 833] width 84 height 27
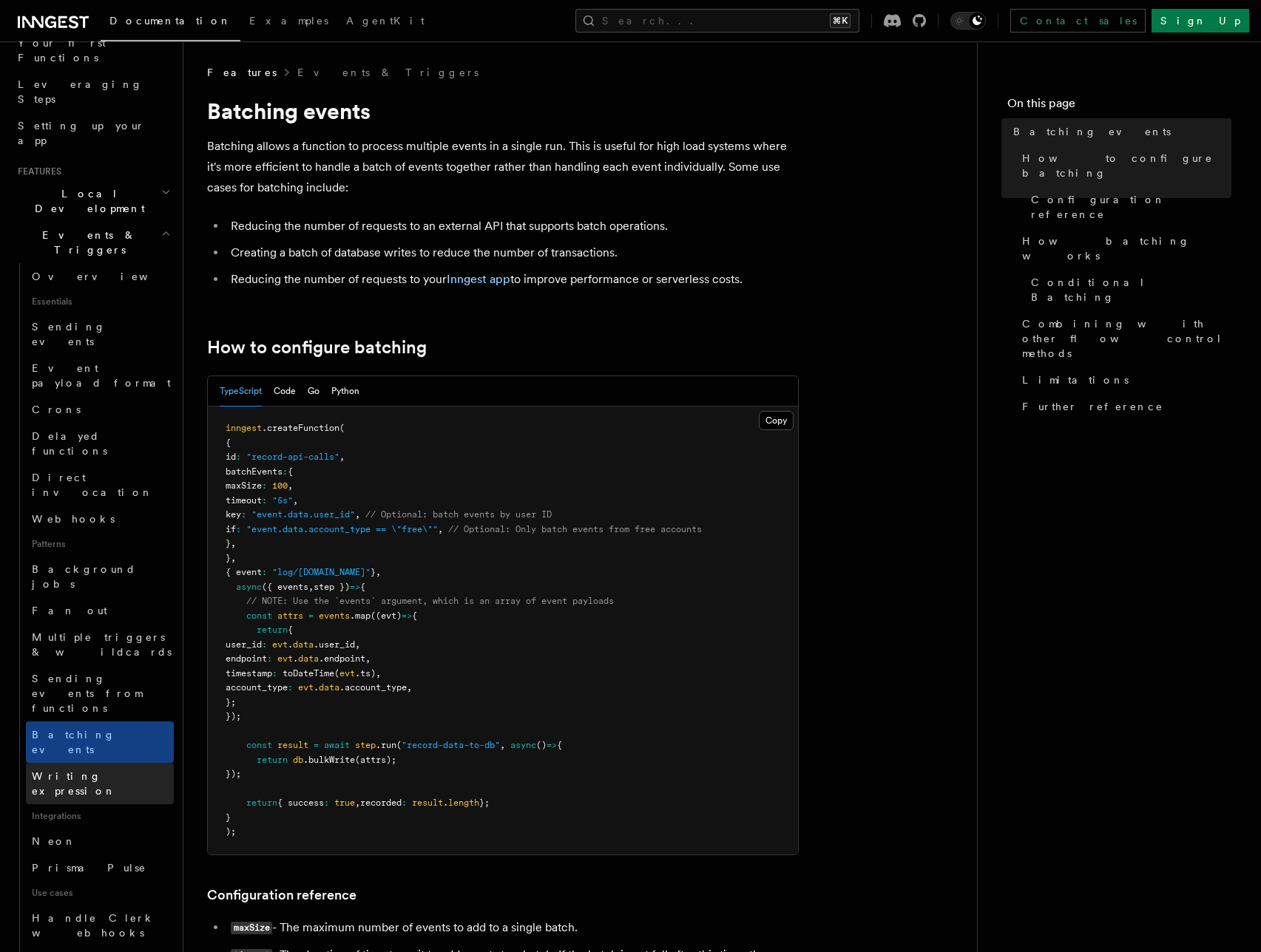
scroll to position [120, 0]
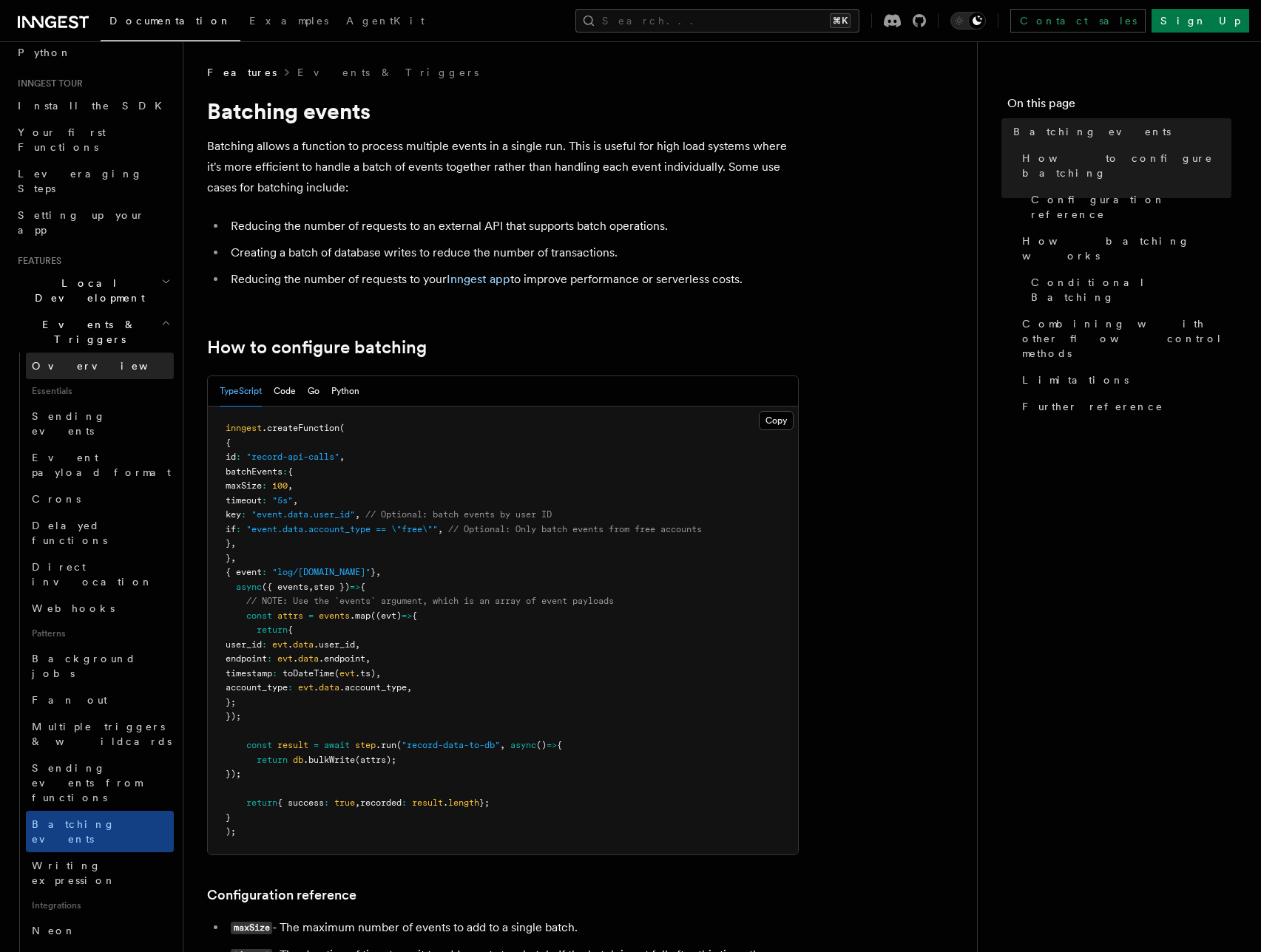
click at [62, 360] on span "Overview" at bounding box center [108, 366] width 153 height 11
